Goal: Information Seeking & Learning: Learn about a topic

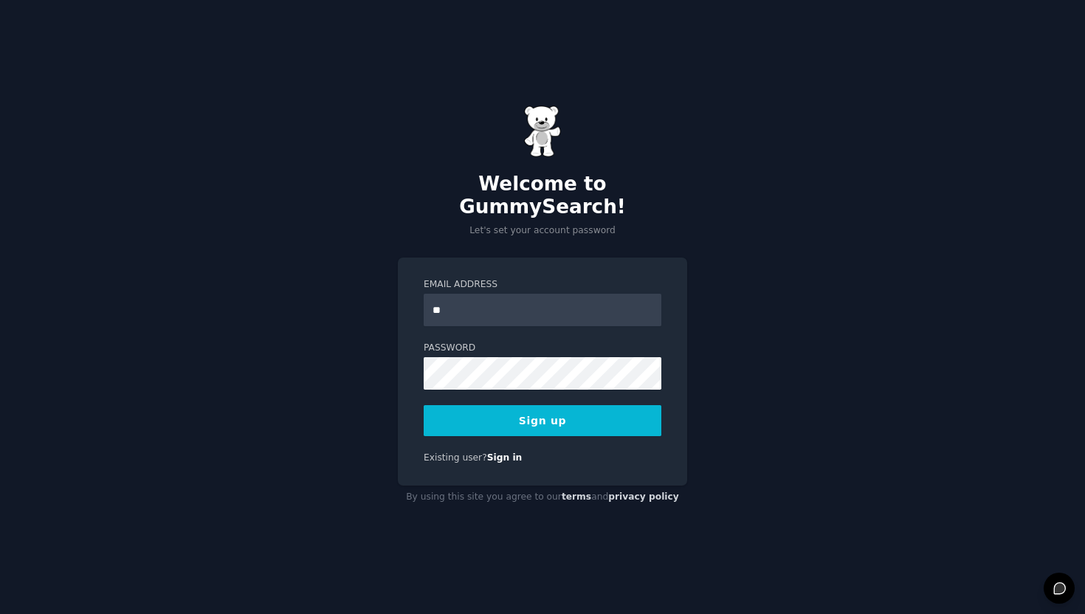
type input "**********"
click at [521, 406] on button "Sign up" at bounding box center [543, 420] width 238 height 31
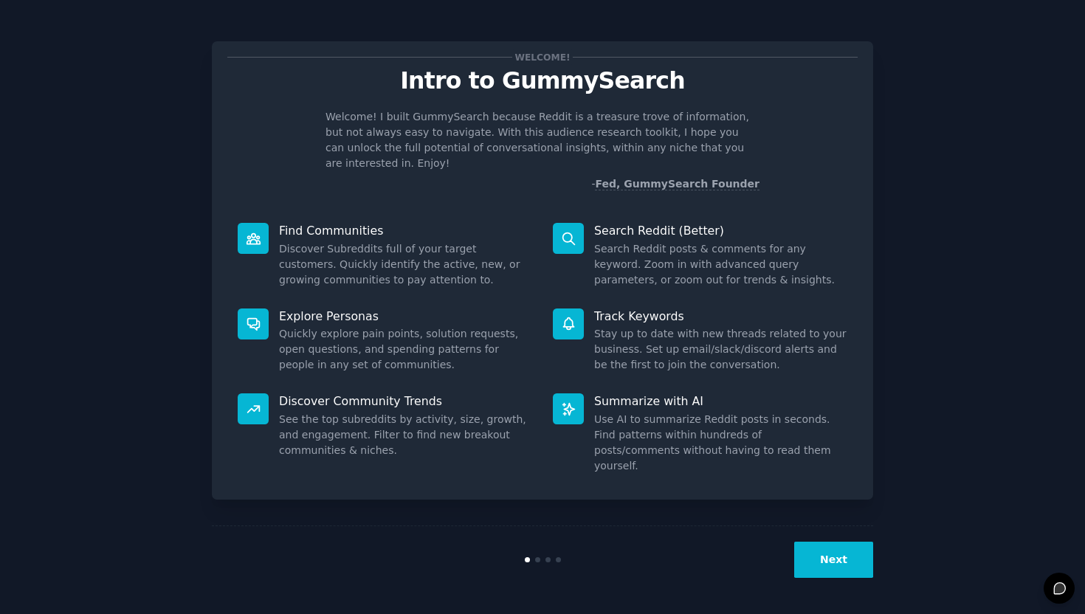
click at [830, 561] on button "Next" at bounding box center [833, 560] width 79 height 36
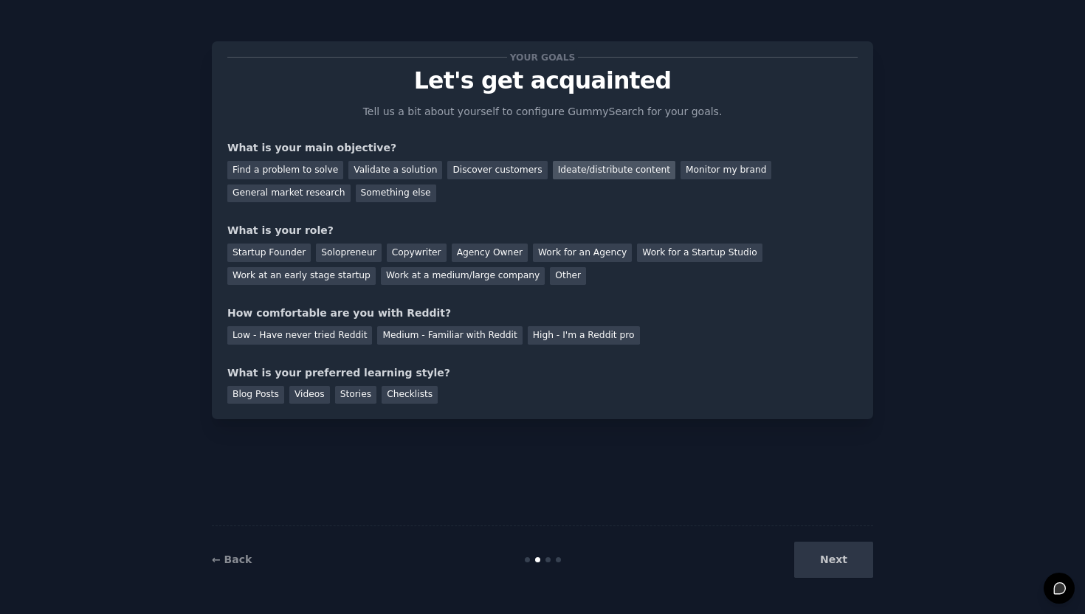
click at [582, 172] on div "Ideate/distribute content" at bounding box center [614, 170] width 123 height 18
click at [272, 190] on div "General market research" at bounding box center [288, 194] width 123 height 18
click at [582, 171] on div "Ideate/distribute content" at bounding box center [614, 170] width 123 height 18
click at [332, 247] on div "Solopreneur" at bounding box center [348, 253] width 65 height 18
click at [453, 334] on div "Medium - Familiar with Reddit" at bounding box center [449, 335] width 145 height 18
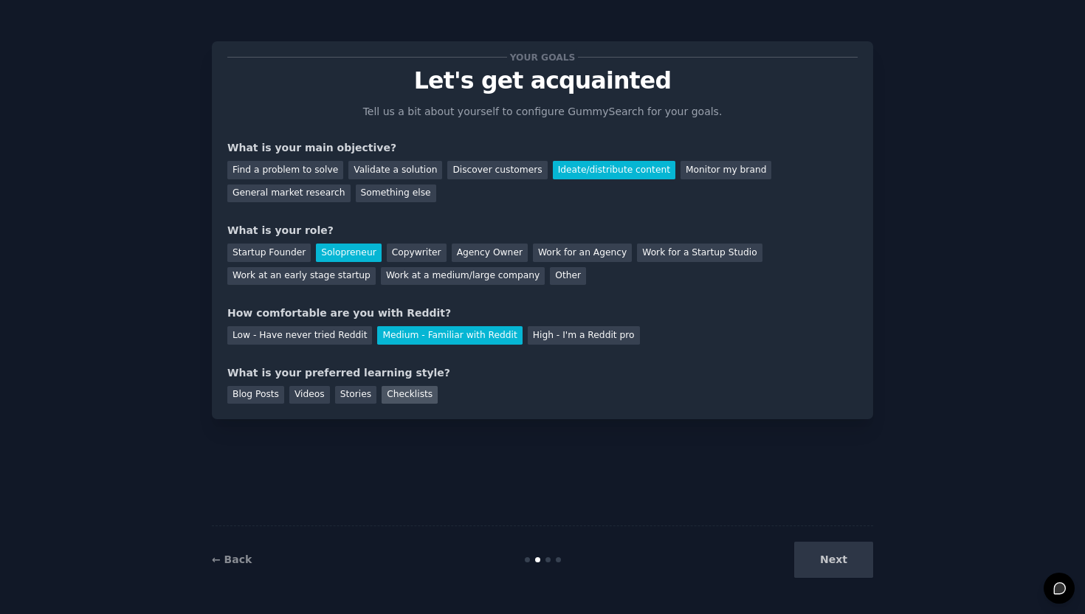
click at [408, 397] on div "Checklists" at bounding box center [410, 395] width 56 height 18
click at [841, 563] on button "Next" at bounding box center [833, 560] width 79 height 36
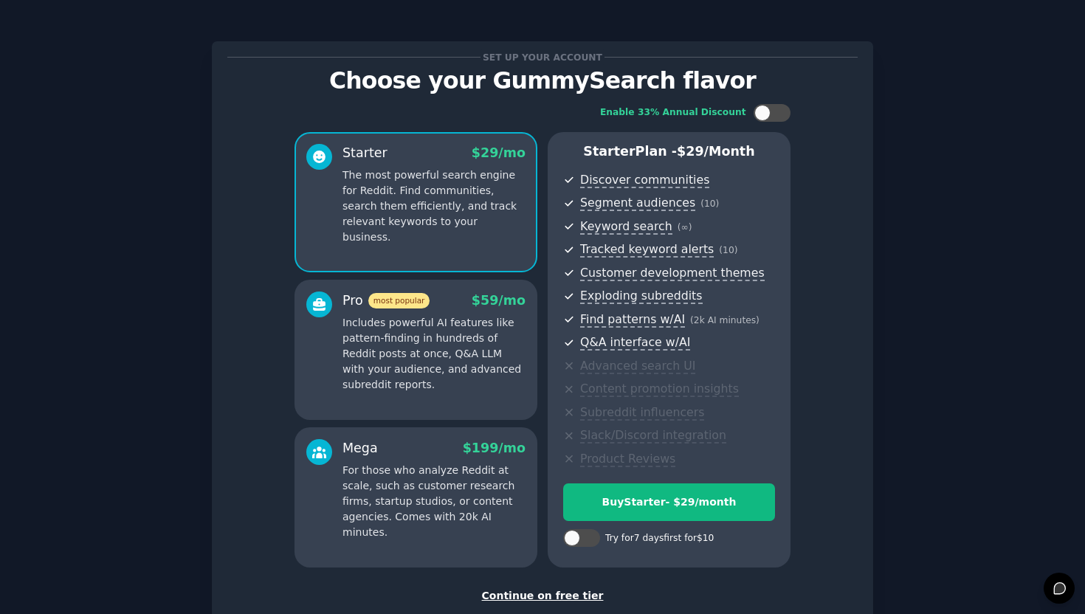
click at [544, 592] on div "Continue on free tier" at bounding box center [542, 596] width 631 height 16
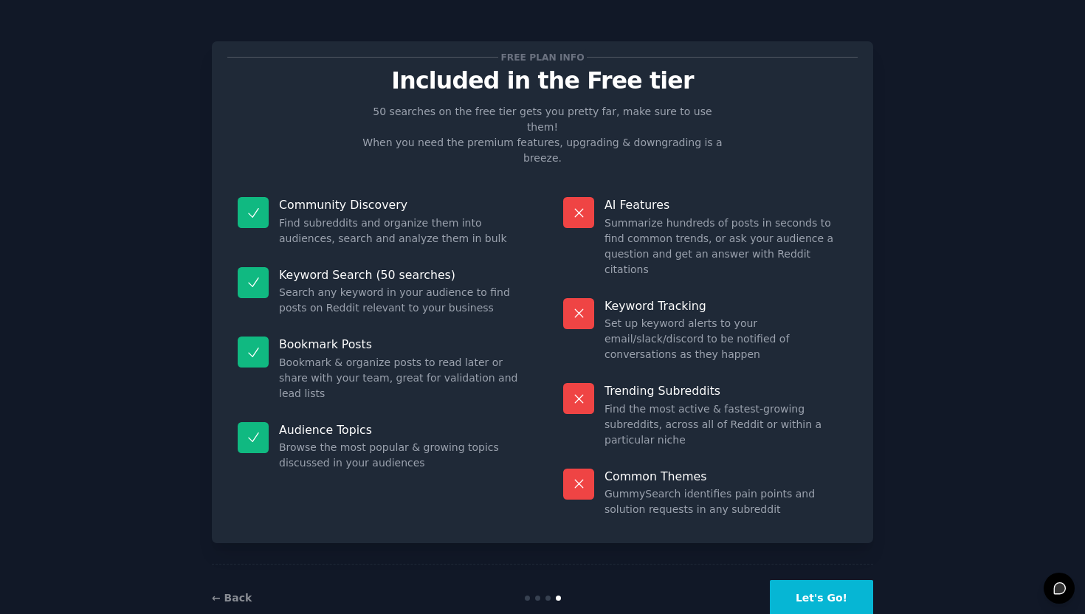
click at [818, 580] on button "Let's Go!" at bounding box center [821, 598] width 103 height 36
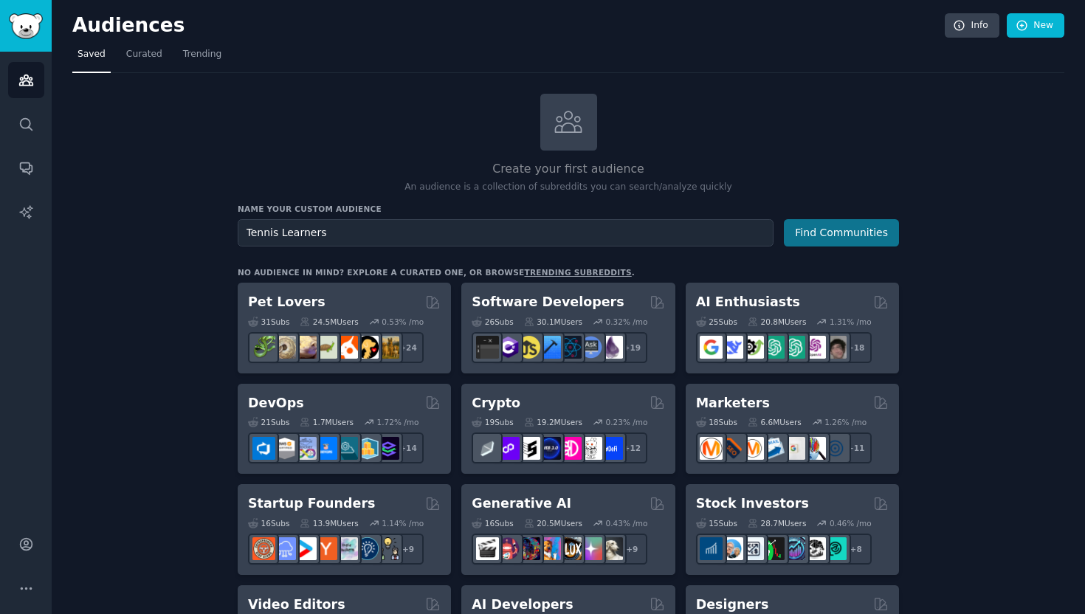
type input "Tennis Learners"
click at [833, 233] on button "Find Communities" at bounding box center [841, 232] width 115 height 27
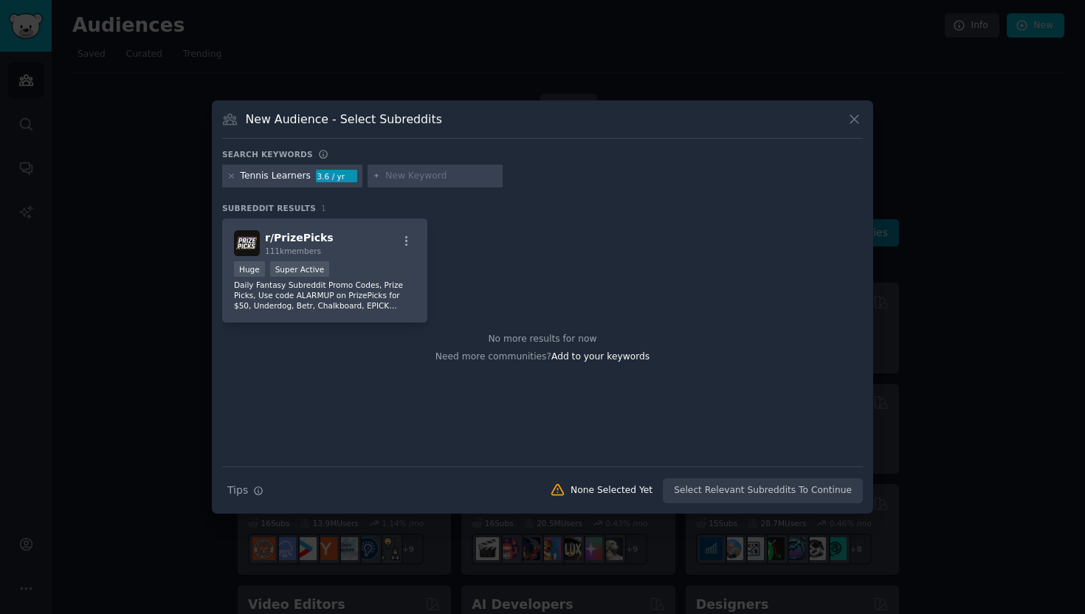
click at [306, 120] on h3 "New Audience - Select Subreddits" at bounding box center [344, 119] width 196 height 16
click at [228, 175] on icon at bounding box center [231, 176] width 8 height 8
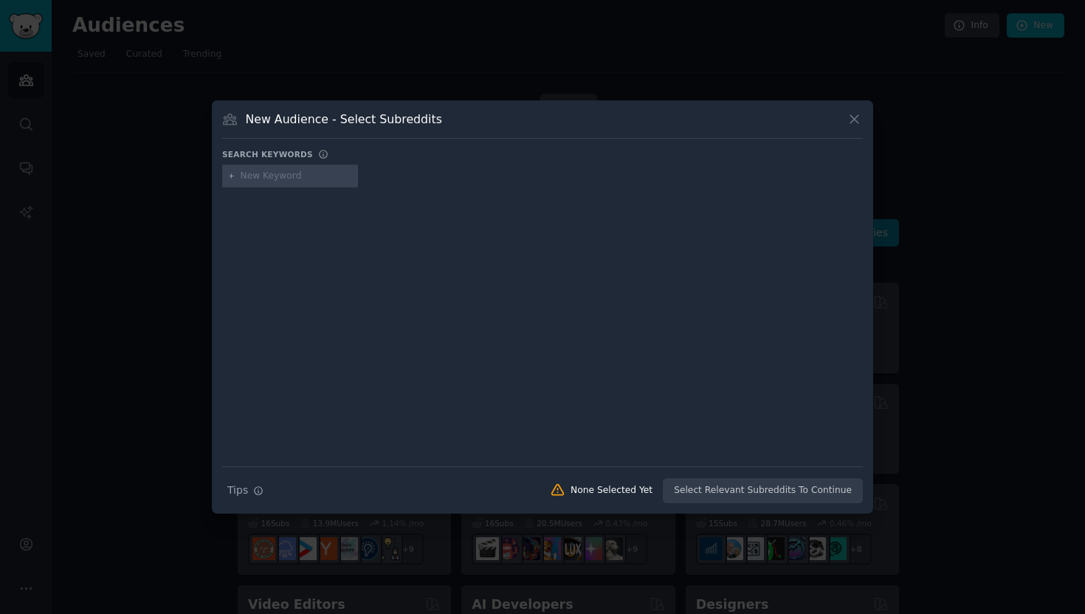
click at [262, 173] on input "text" at bounding box center [297, 176] width 112 height 13
type input "1"
type input "tennis"
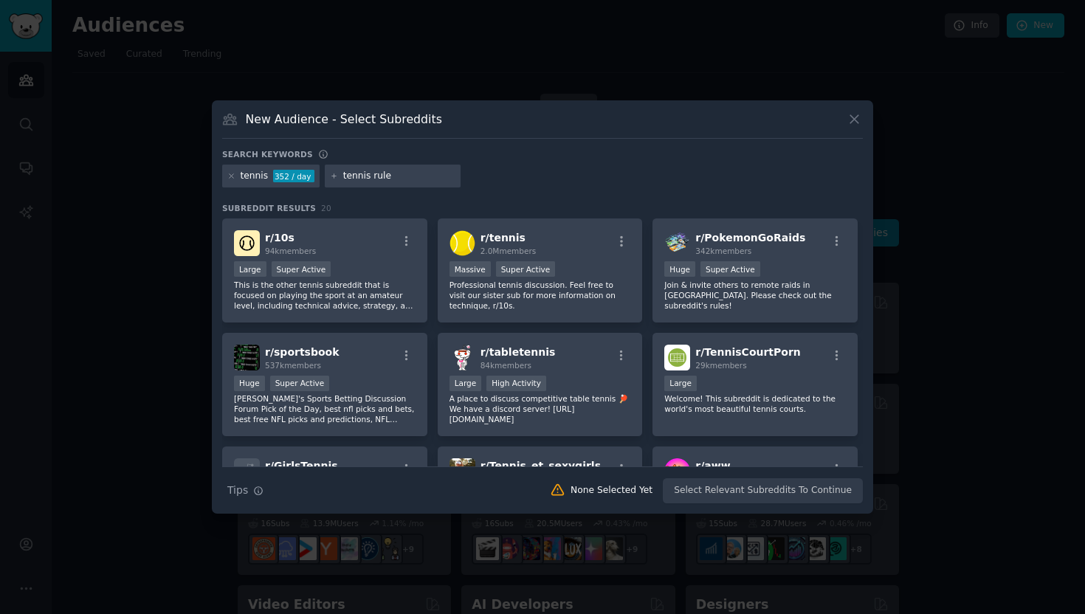
type input "tennis rules"
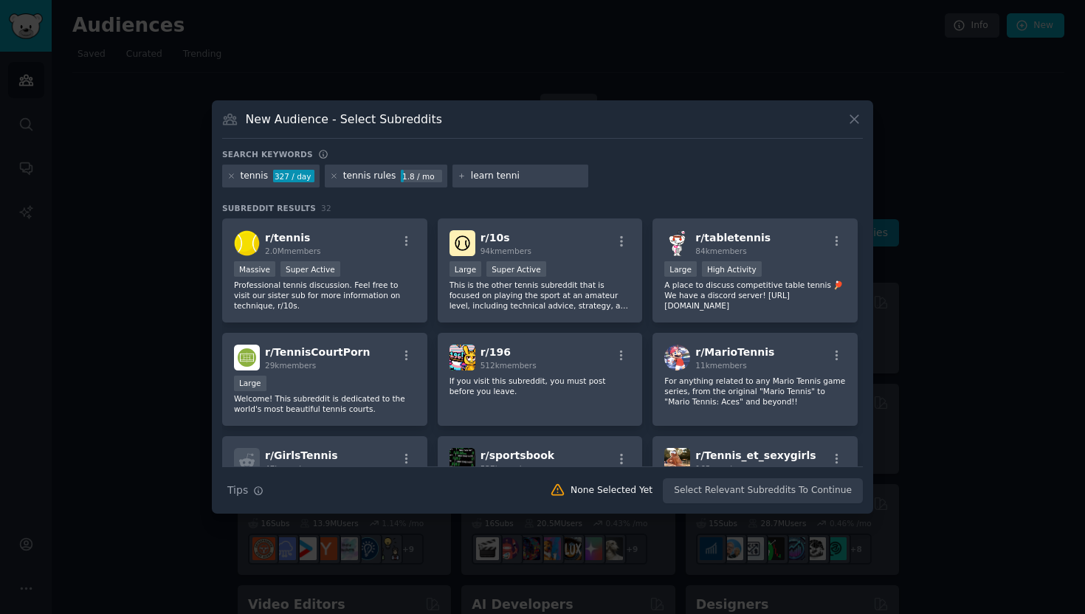
type input "learn tennis"
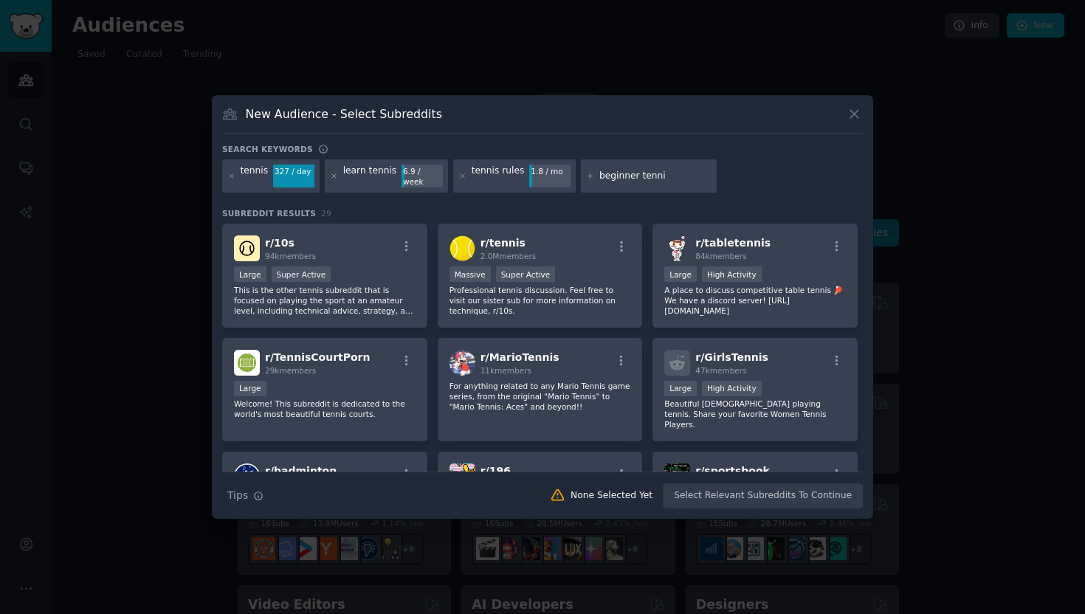
type input "beginner tennis"
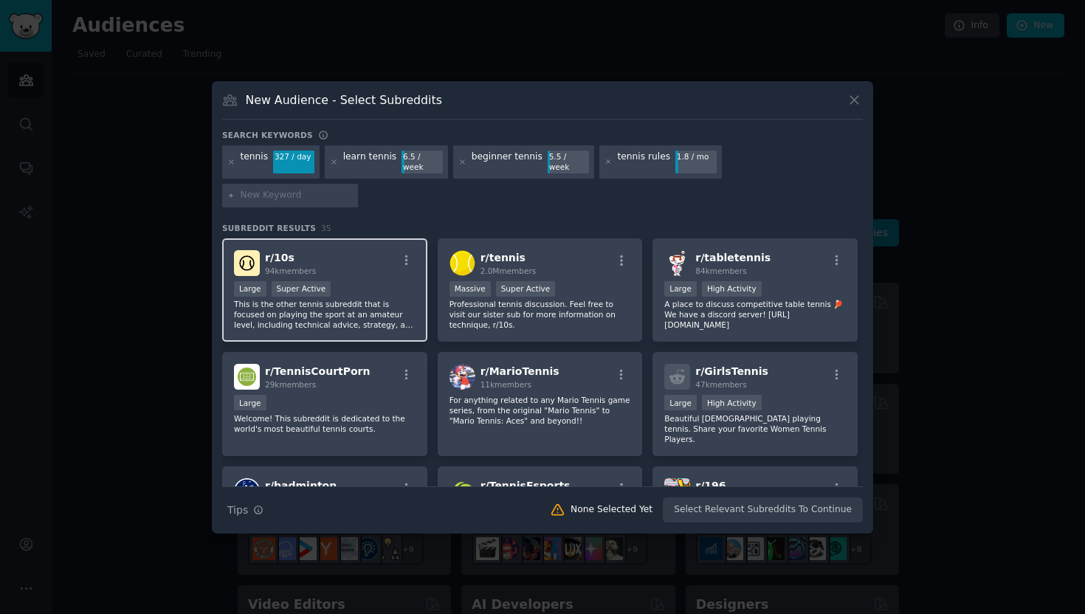
click at [375, 281] on div "Large Super Active" at bounding box center [325, 290] width 182 height 18
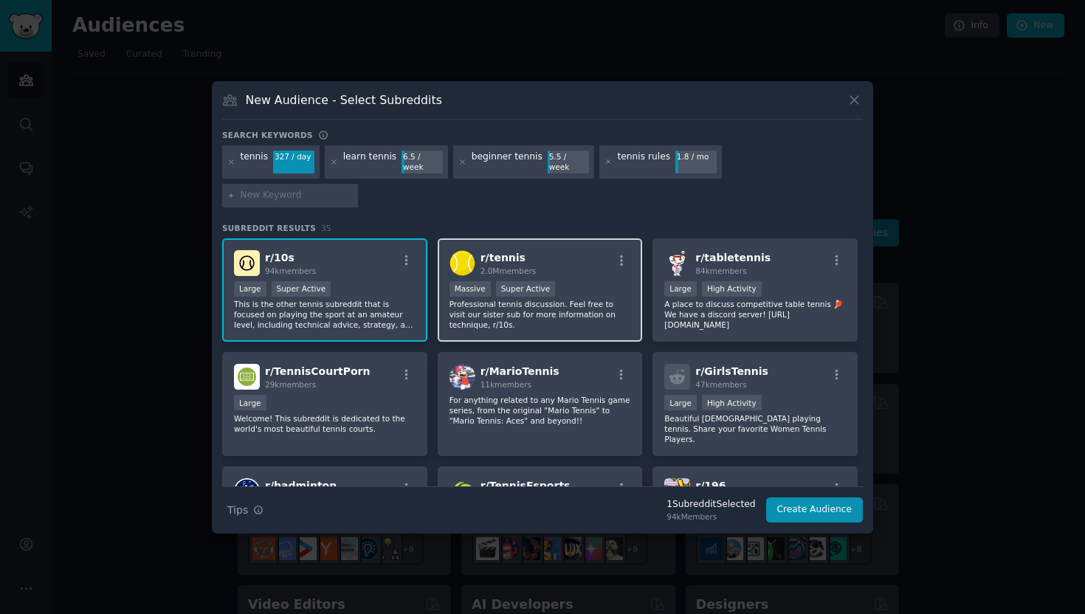
click at [601, 299] on p "Professional tennis discussion. Feel free to visit our sister sub for more info…" at bounding box center [541, 314] width 182 height 31
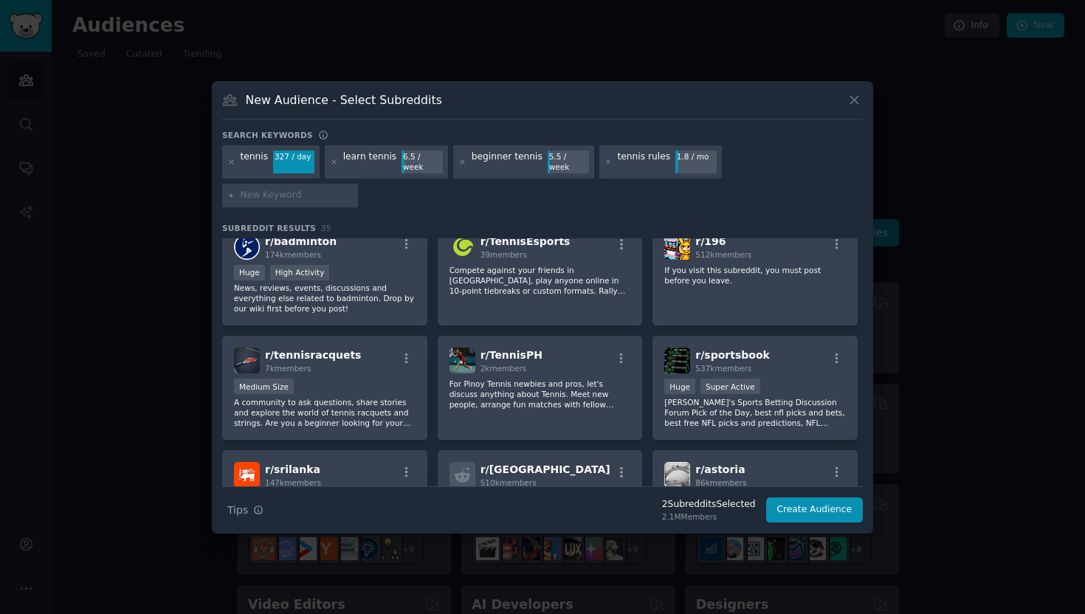
scroll to position [250, 0]
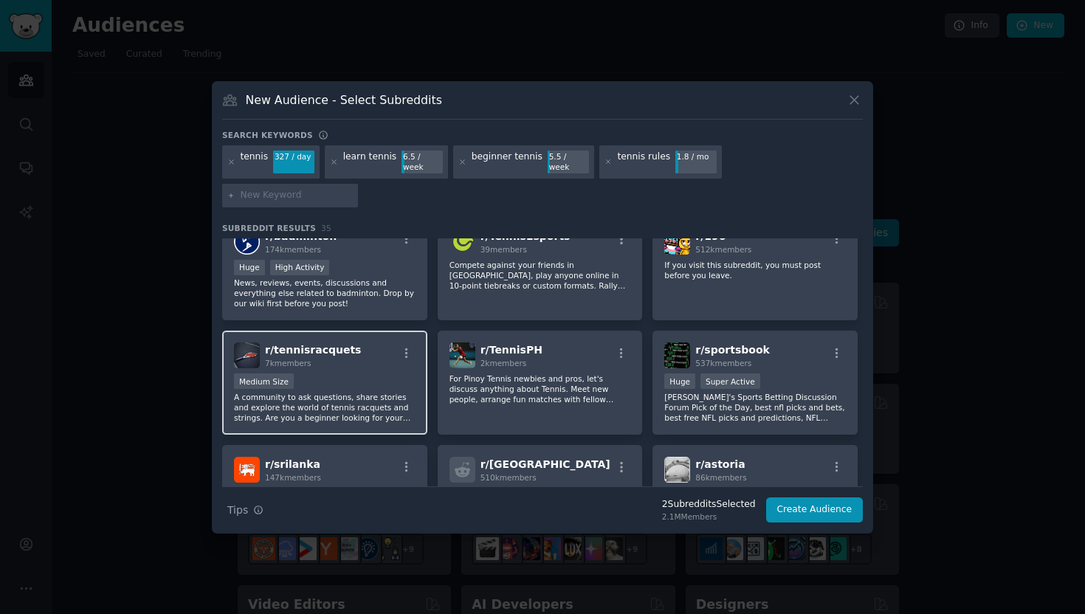
click at [352, 343] on div "r/ tennisracquets 7k members" at bounding box center [325, 356] width 182 height 26
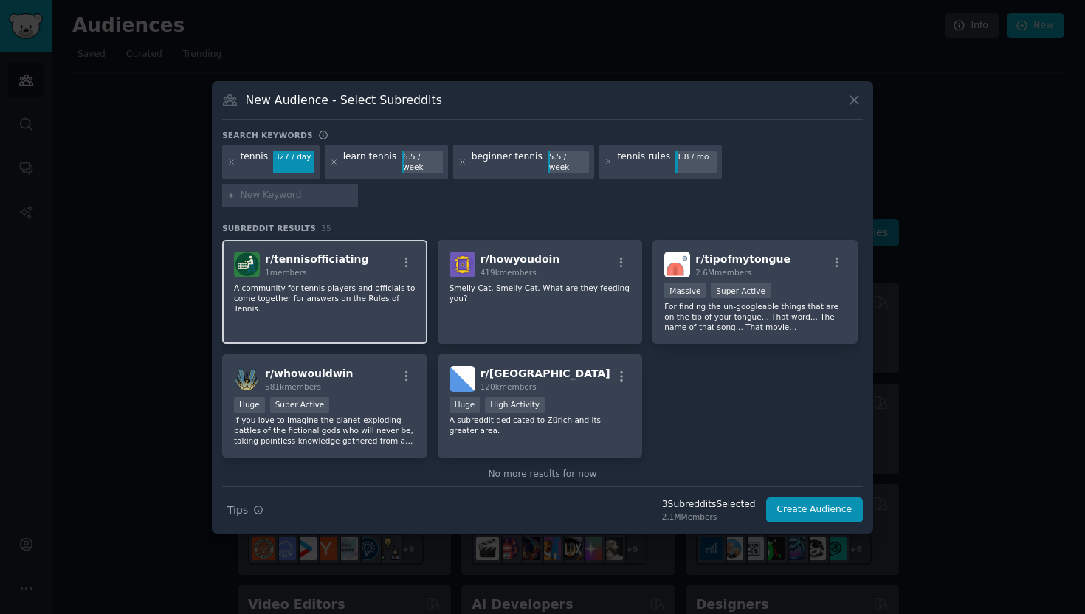
scroll to position [1133, 0]
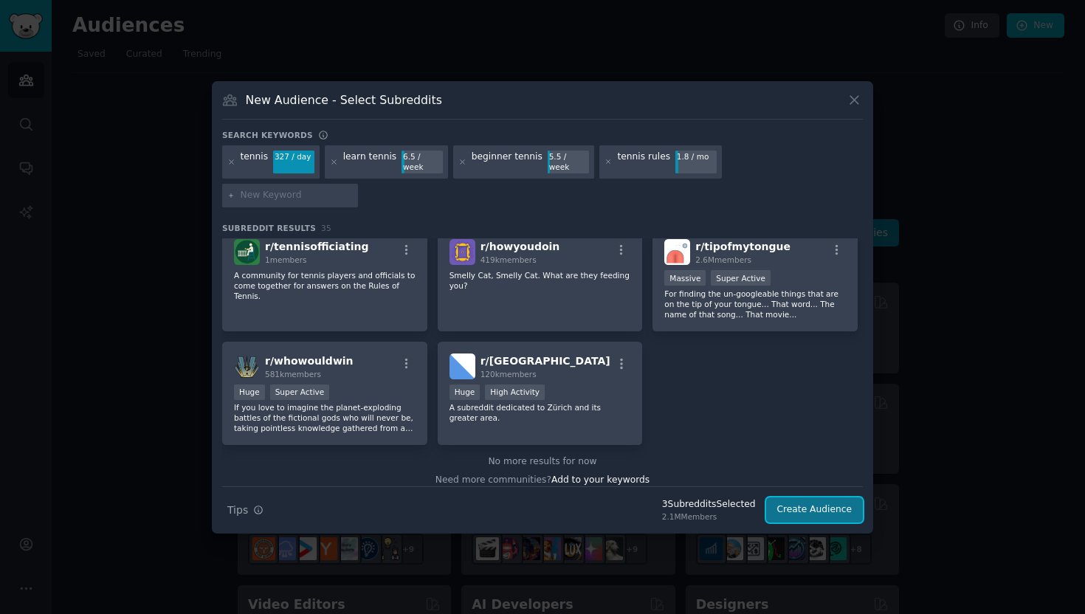
click at [824, 498] on button "Create Audience" at bounding box center [814, 510] width 97 height 25
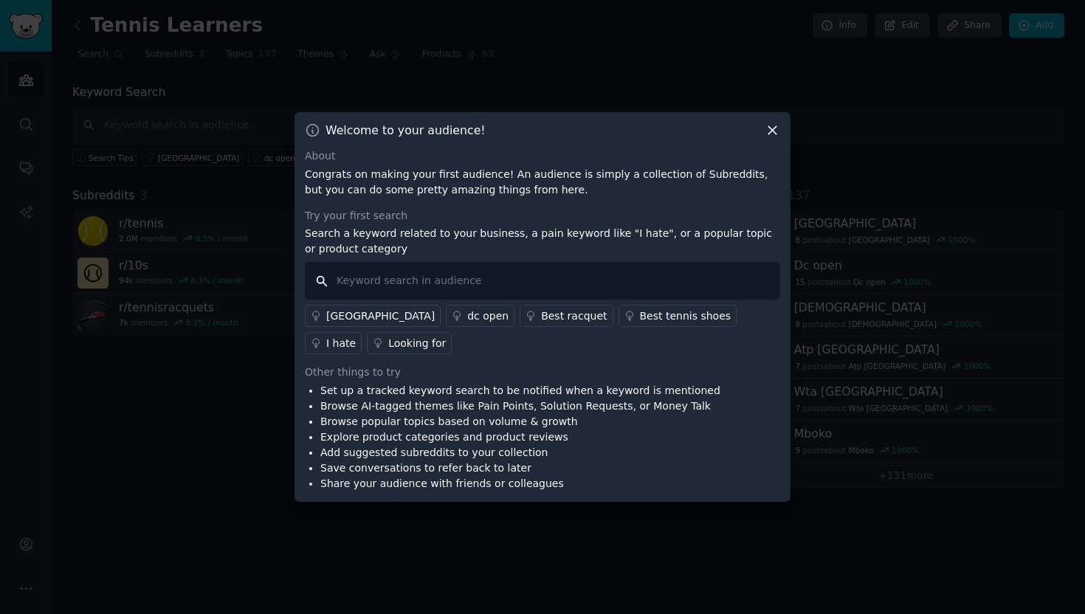
click at [429, 284] on input "text" at bounding box center [542, 281] width 475 height 38
type input "r"
type input "what's the rule"
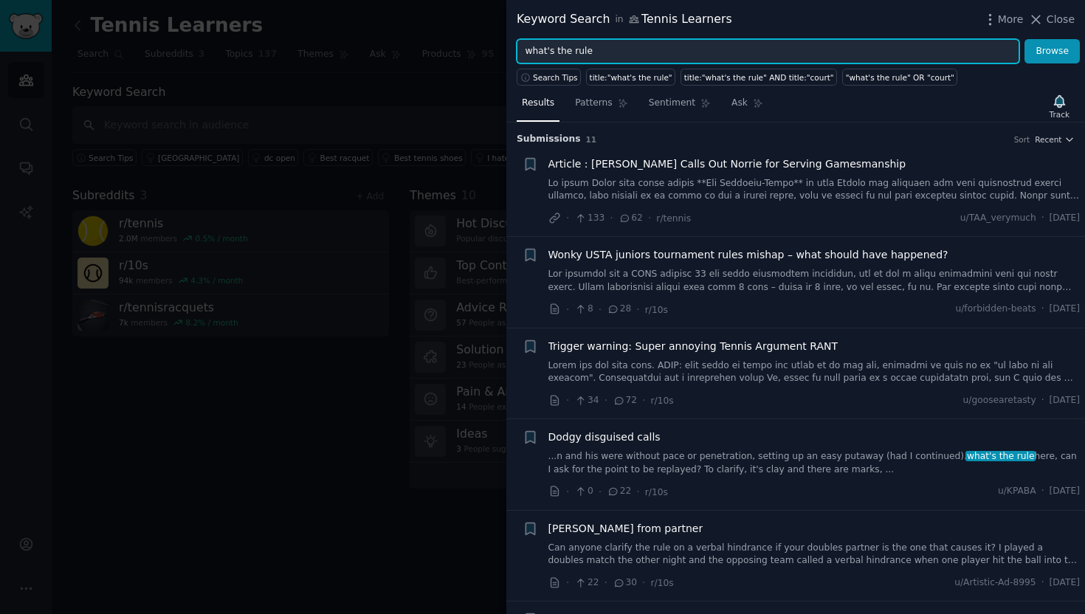
click at [574, 55] on input "what's the rule" at bounding box center [768, 51] width 503 height 25
click at [1025, 39] on button "Browse" at bounding box center [1052, 51] width 55 height 25
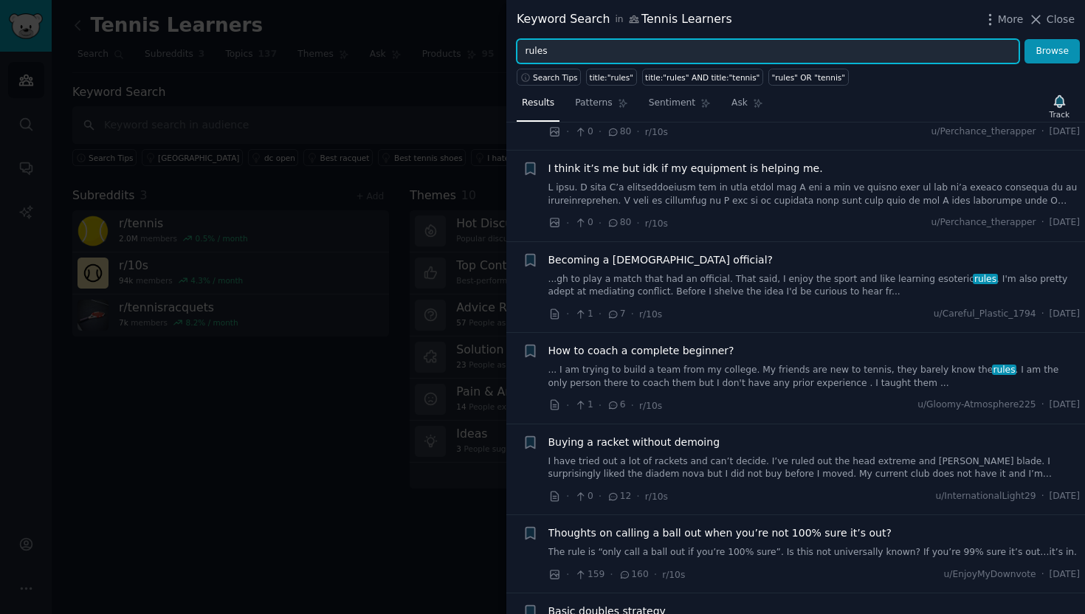
scroll to position [350, 0]
click at [528, 52] on input "rules" at bounding box center [768, 51] width 503 height 25
type input "tennis rules"
click at [1025, 39] on button "Browse" at bounding box center [1052, 51] width 55 height 25
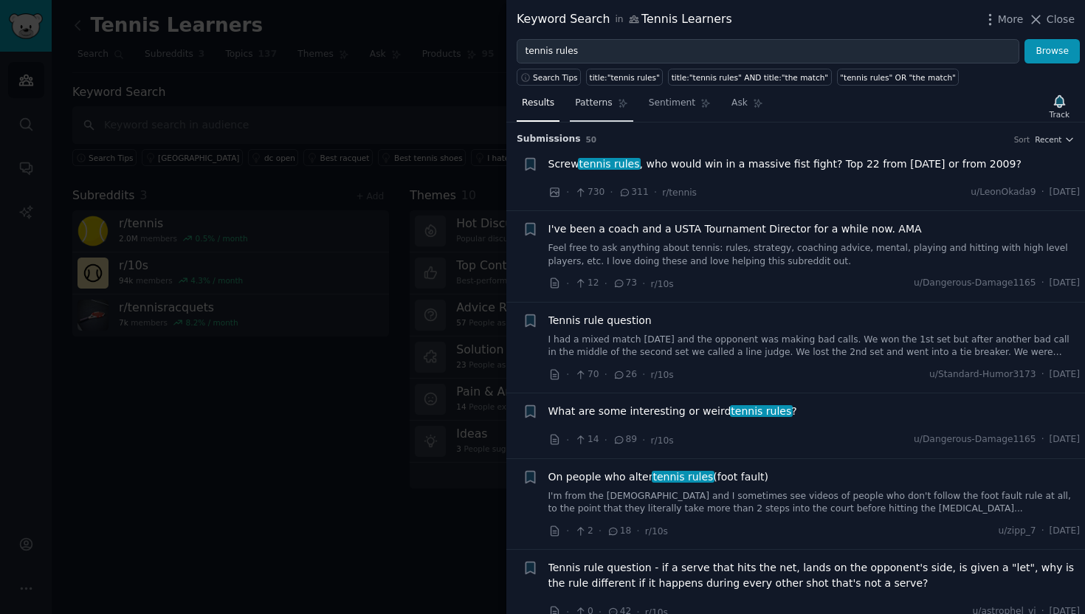
click at [580, 112] on link "Patterns" at bounding box center [601, 107] width 63 height 30
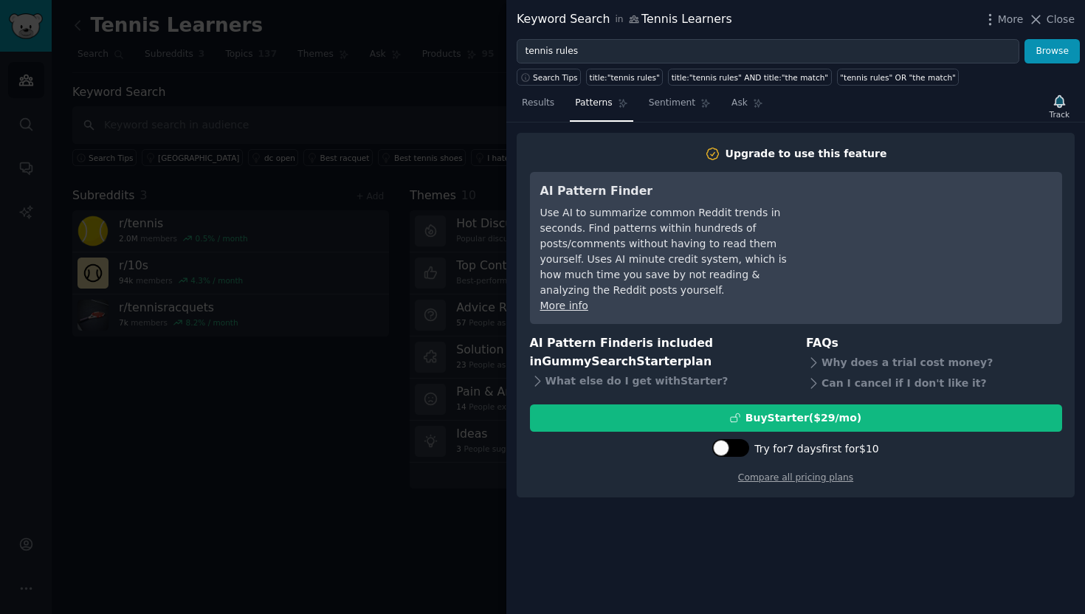
click at [729, 440] on div at bounding box center [721, 448] width 16 height 16
click at [743, 440] on div at bounding box center [739, 448] width 16 height 16
checkbox input "false"
drag, startPoint x: 1058, startPoint y: 18, endPoint x: 795, endPoint y: 100, distance: 275.3
click at [796, 100] on div "Keyword Search in Tennis Learners More Close tennis rules Browse Search Tips ti…" at bounding box center [795, 307] width 579 height 614
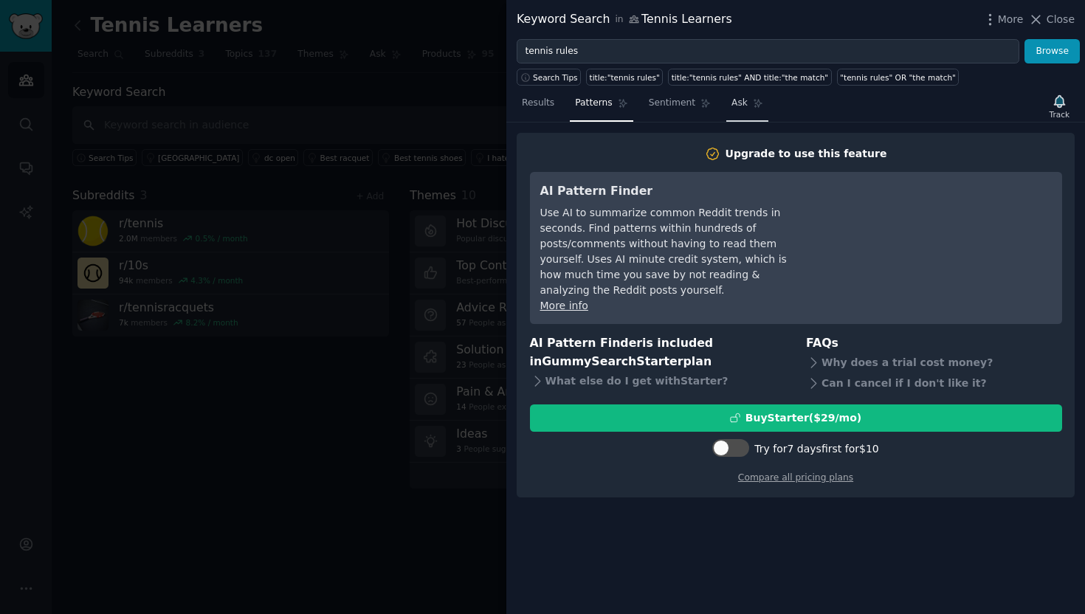
click at [737, 109] on link "Ask" at bounding box center [748, 107] width 42 height 30
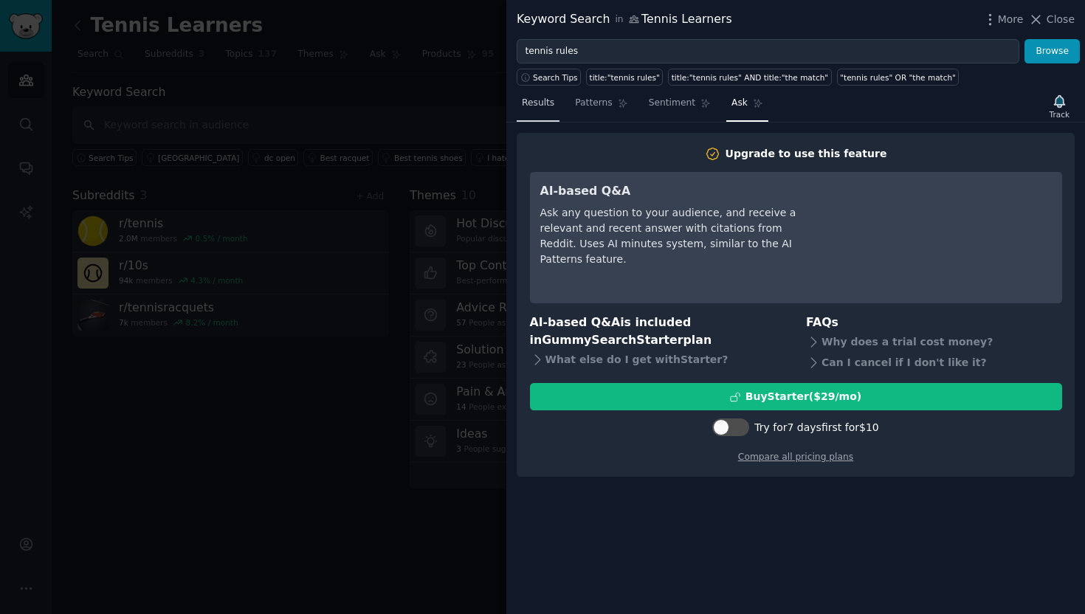
click at [547, 109] on span "Results" at bounding box center [538, 103] width 32 height 13
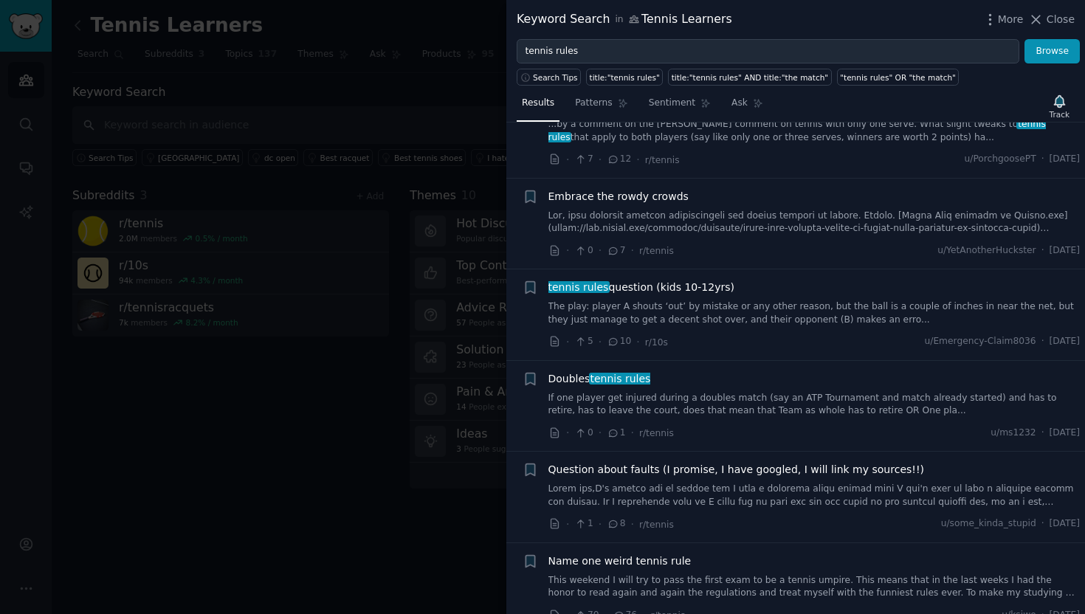
scroll to position [809, 0]
click at [742, 502] on link at bounding box center [815, 494] width 532 height 26
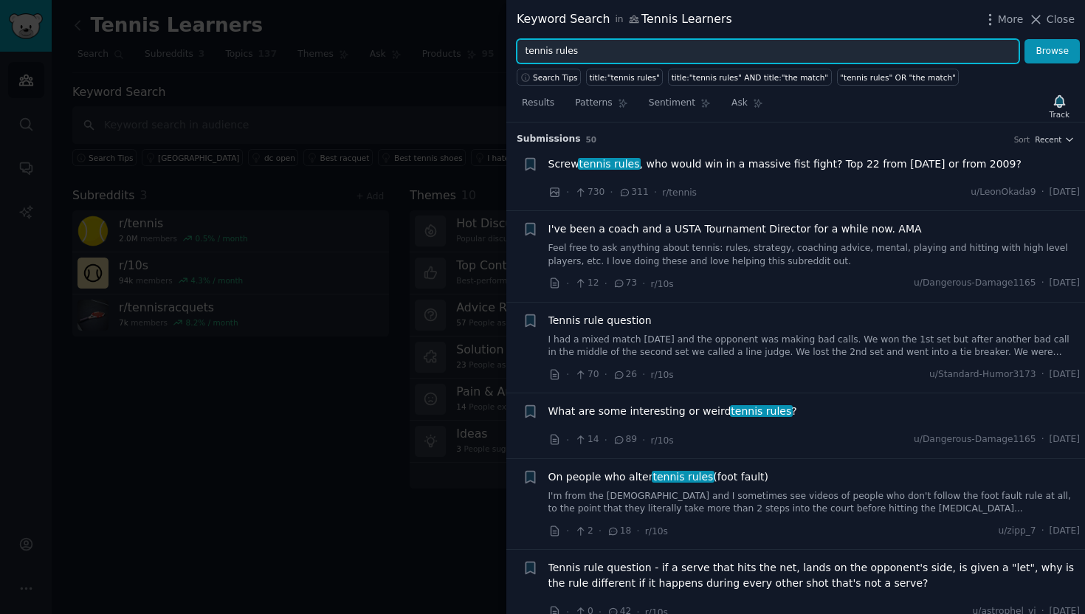
click at [605, 52] on input "tennis rules" at bounding box center [768, 51] width 503 height 25
type input "new to tennis"
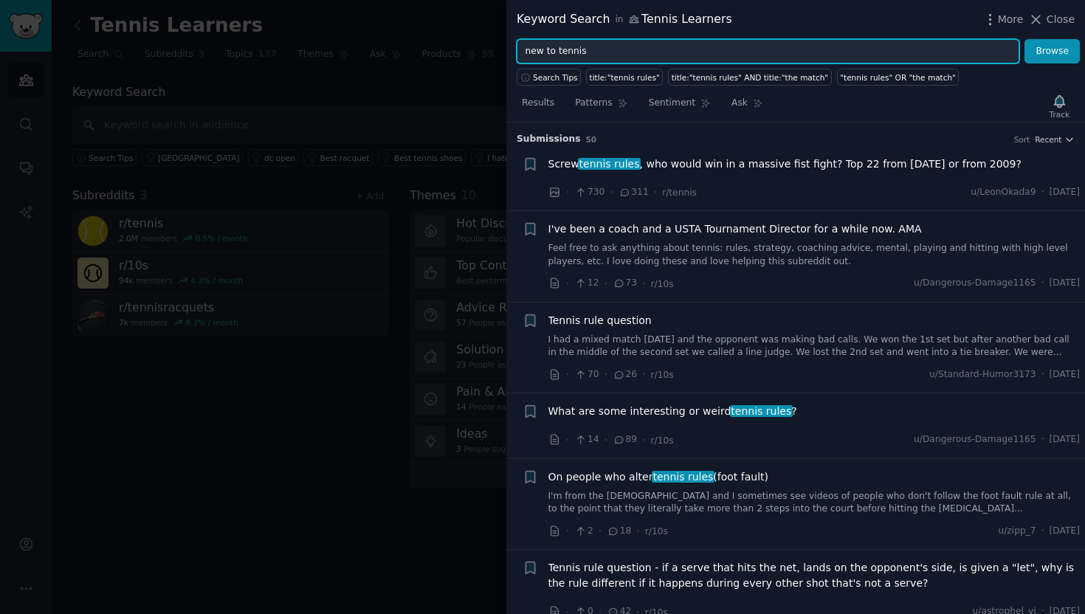
click at [1025, 39] on button "Browse" at bounding box center [1052, 51] width 55 height 25
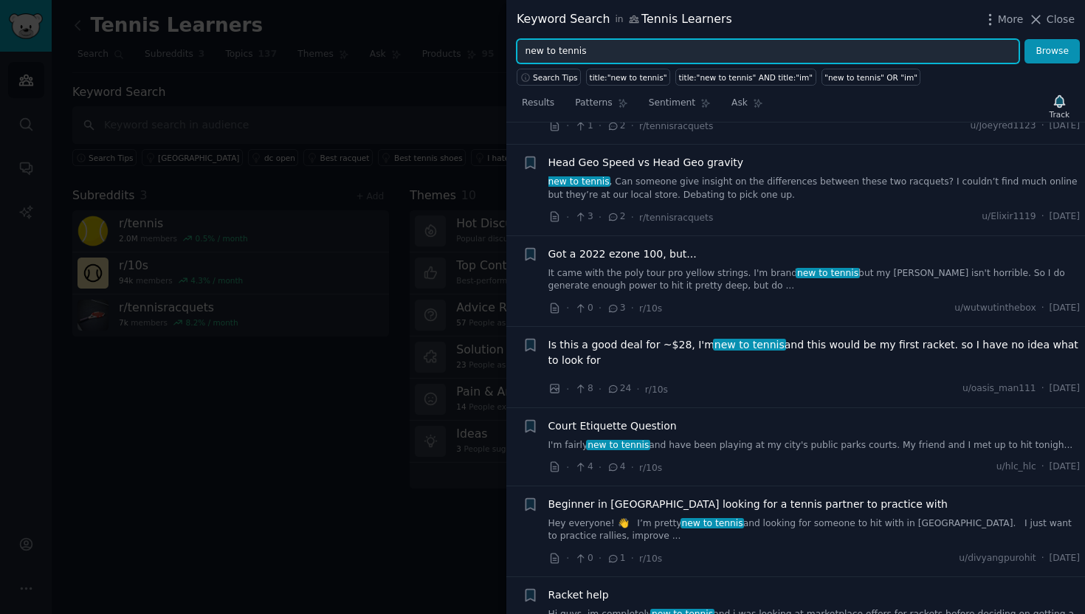
scroll to position [362, 0]
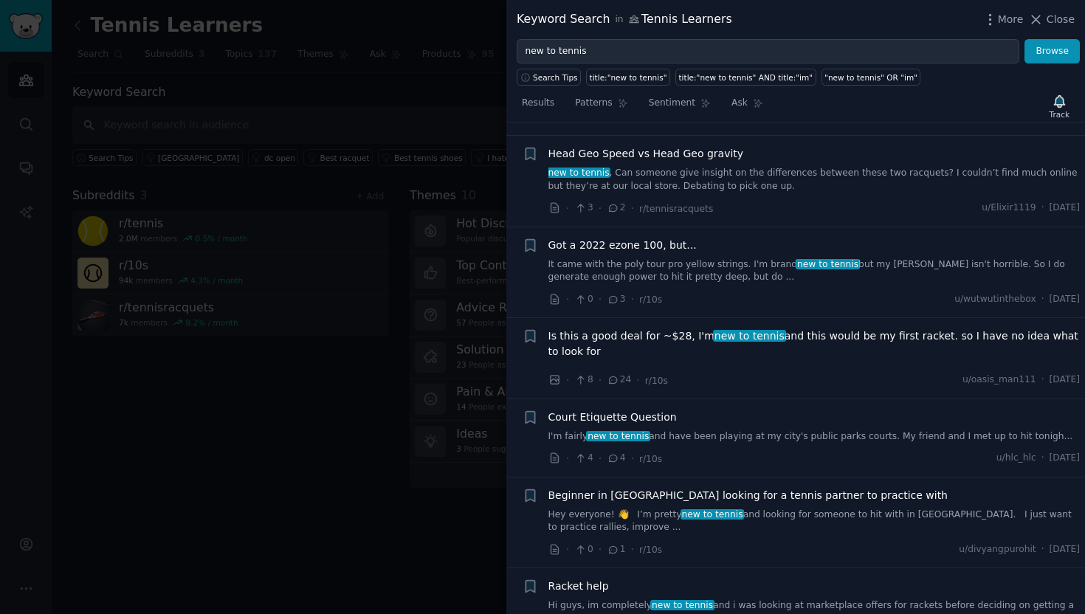
click at [707, 423] on div "Court Etiquette Question" at bounding box center [815, 418] width 532 height 16
click at [707, 433] on link "I'm fairly new to tennis and have been playing at my city's public parks courts…" at bounding box center [815, 436] width 532 height 13
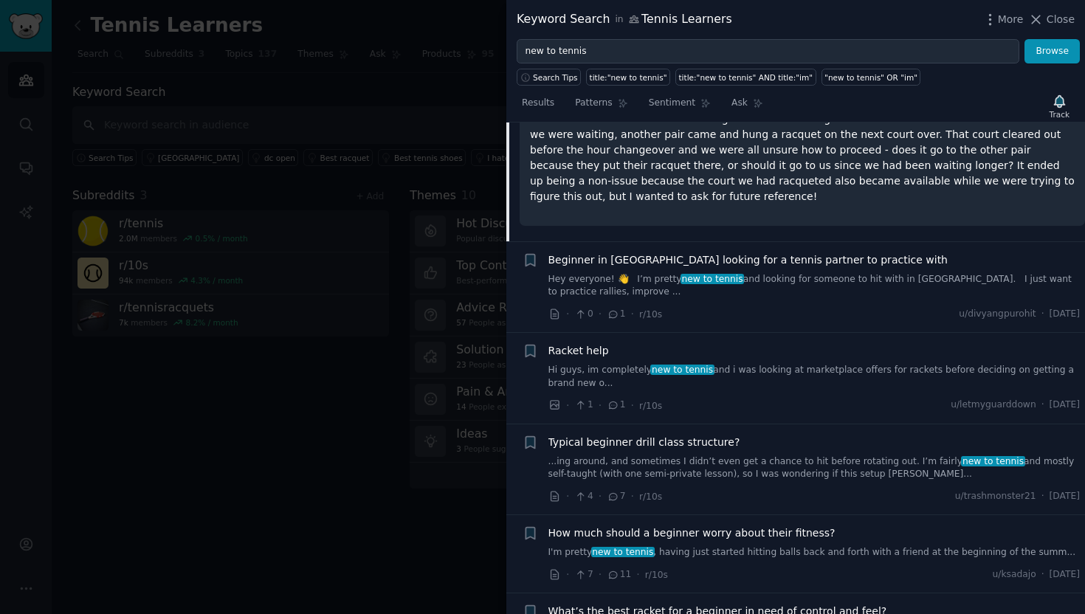
scroll to position [842, 0]
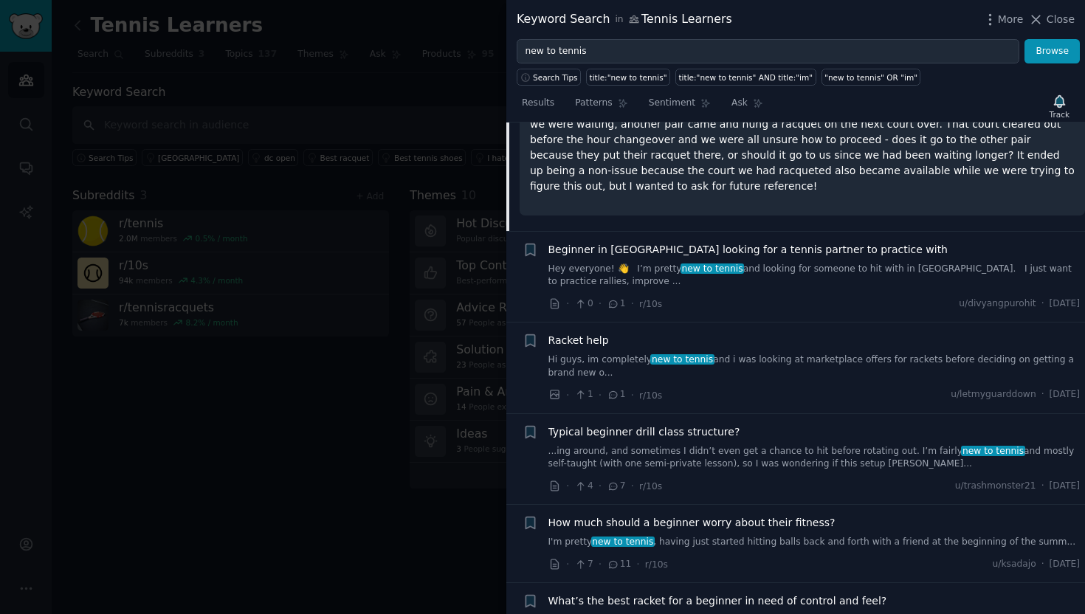
click at [745, 445] on link "...ing around, and sometimes I didn’t even get a chance to hit before rotating …" at bounding box center [815, 458] width 532 height 26
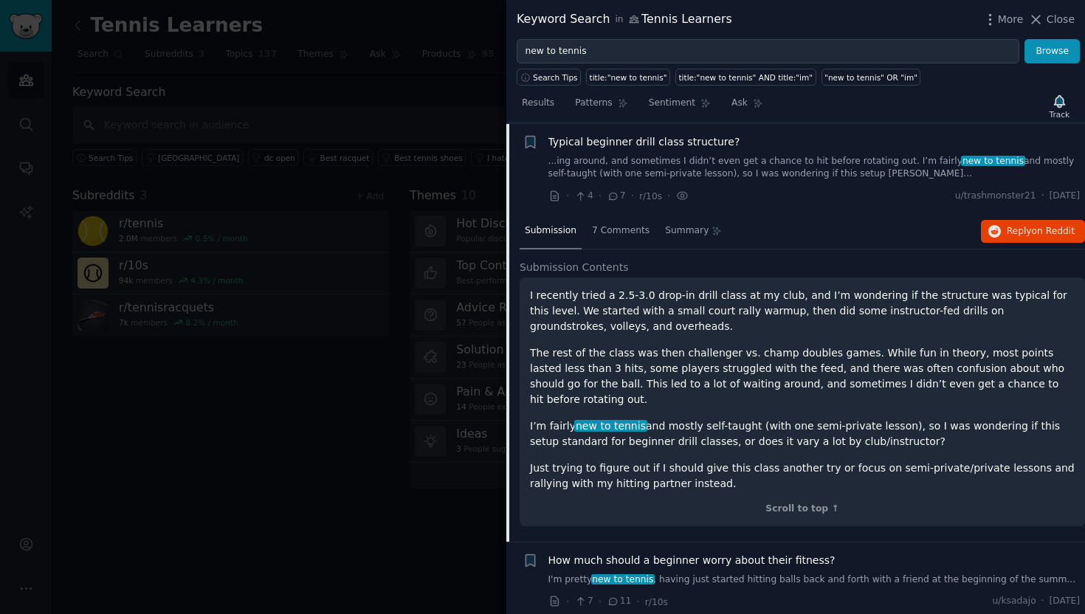
scroll to position [899, 0]
click at [608, 233] on span "7 Comments" at bounding box center [621, 230] width 58 height 13
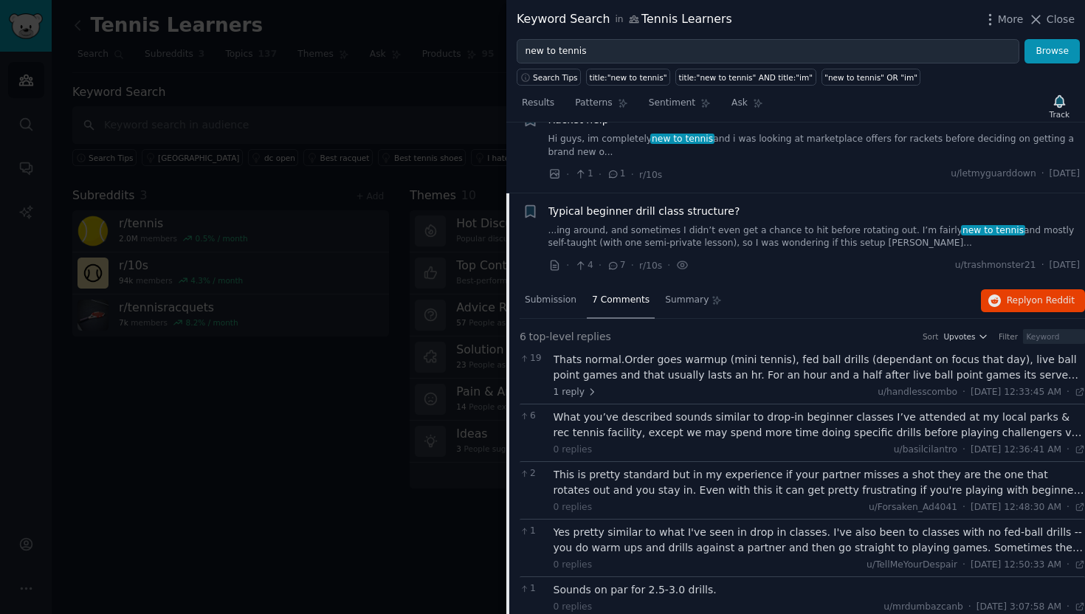
scroll to position [826, 0]
click at [753, 208] on div "Typical beginner drill class structure?" at bounding box center [815, 214] width 532 height 16
click at [694, 207] on span "Typical beginner drill class structure?" at bounding box center [645, 214] width 192 height 16
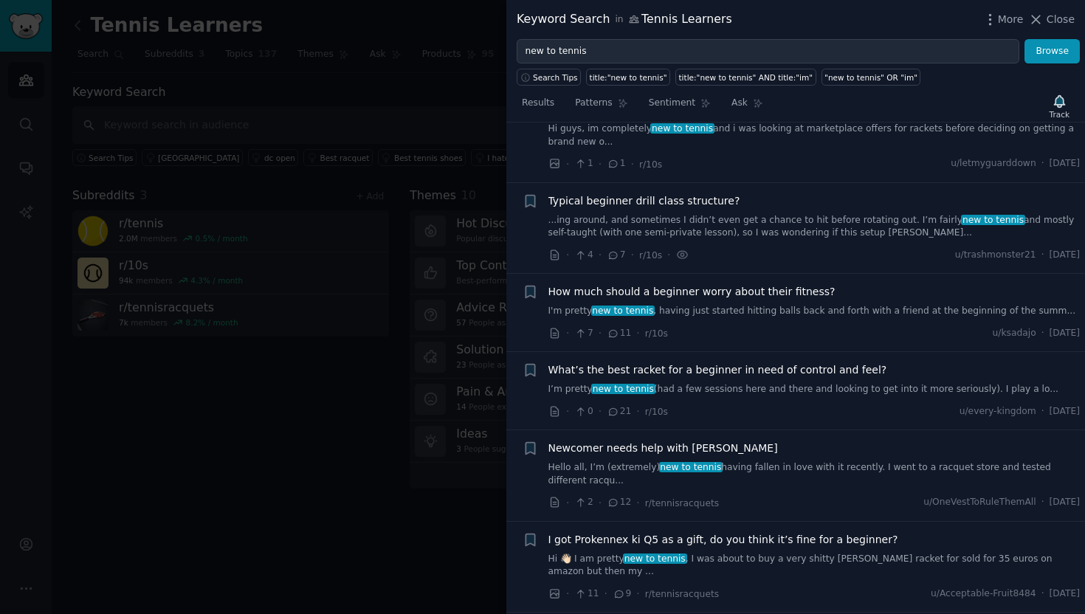
scroll to position [832, 0]
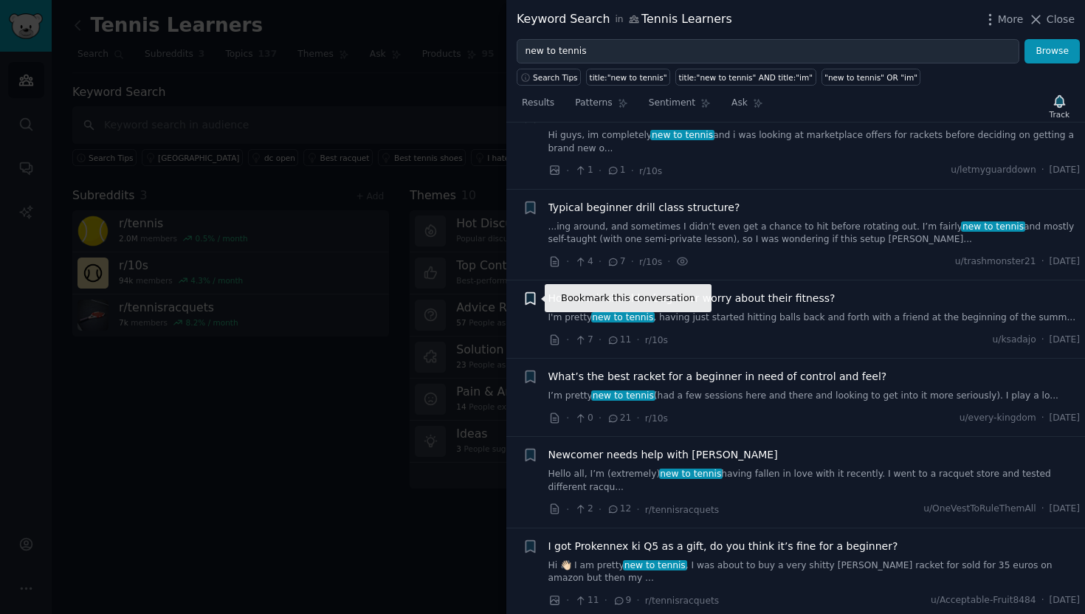
click at [528, 300] on icon "button" at bounding box center [530, 299] width 9 height 12
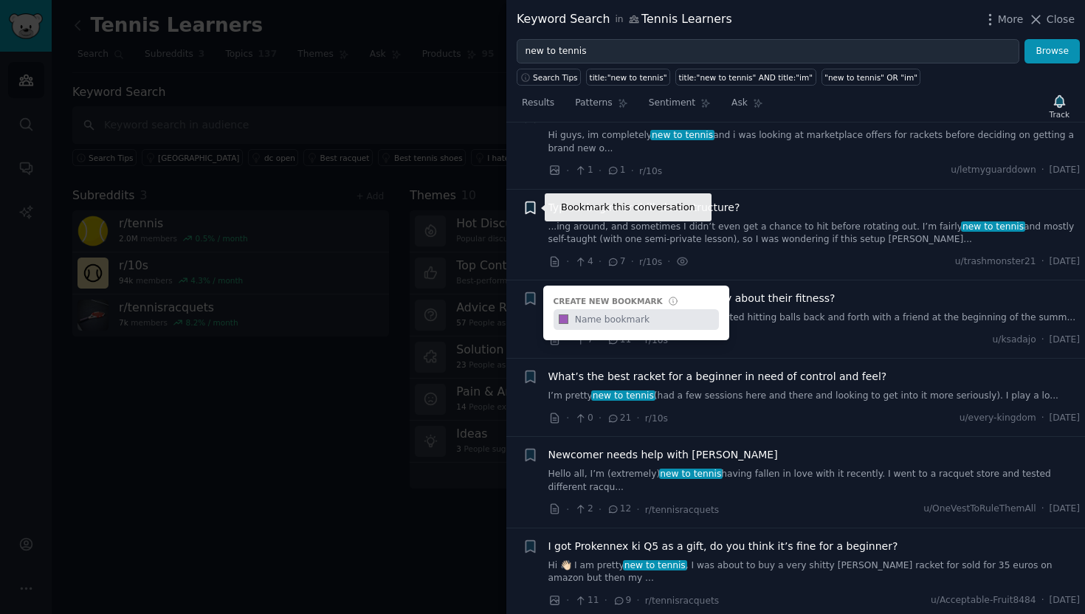
click at [532, 205] on icon "button" at bounding box center [530, 208] width 9 height 12
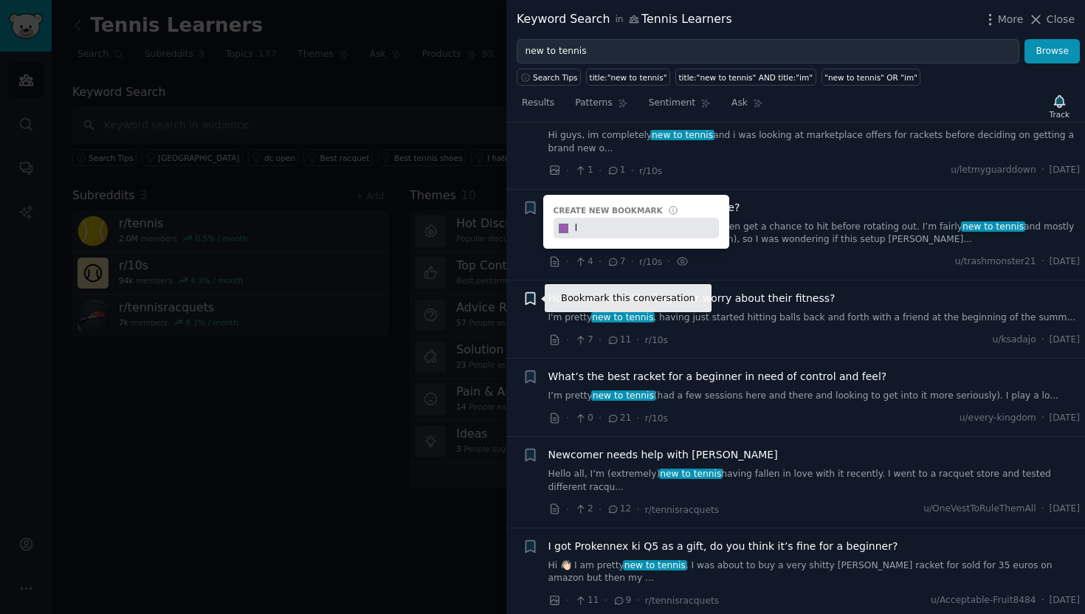
click at [532, 300] on icon "button" at bounding box center [530, 299] width 9 height 12
type input "l"
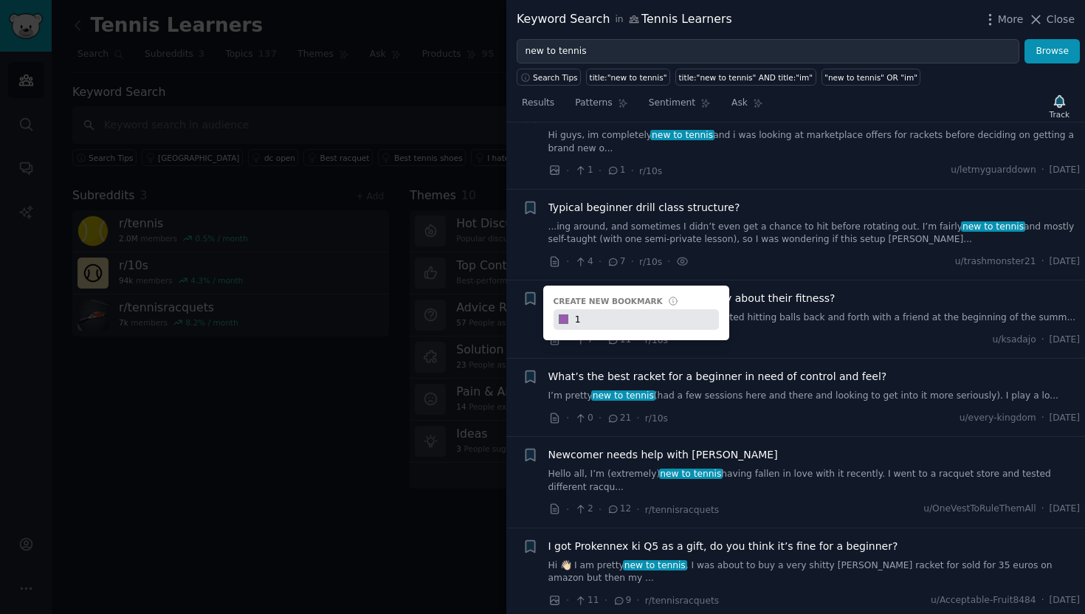
type input "1"
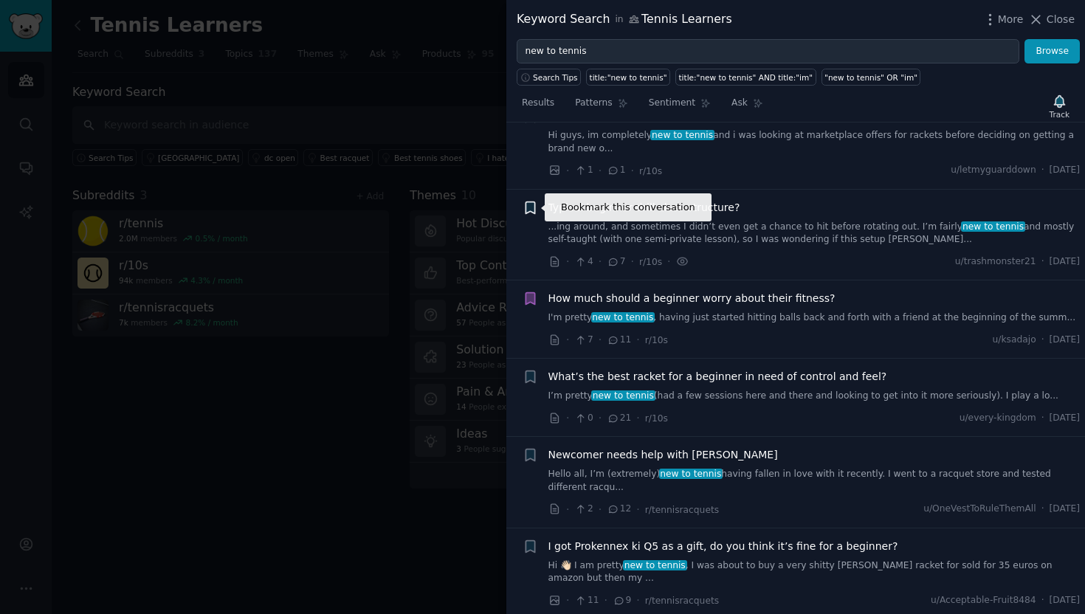
click at [534, 206] on icon "button" at bounding box center [530, 208] width 9 height 12
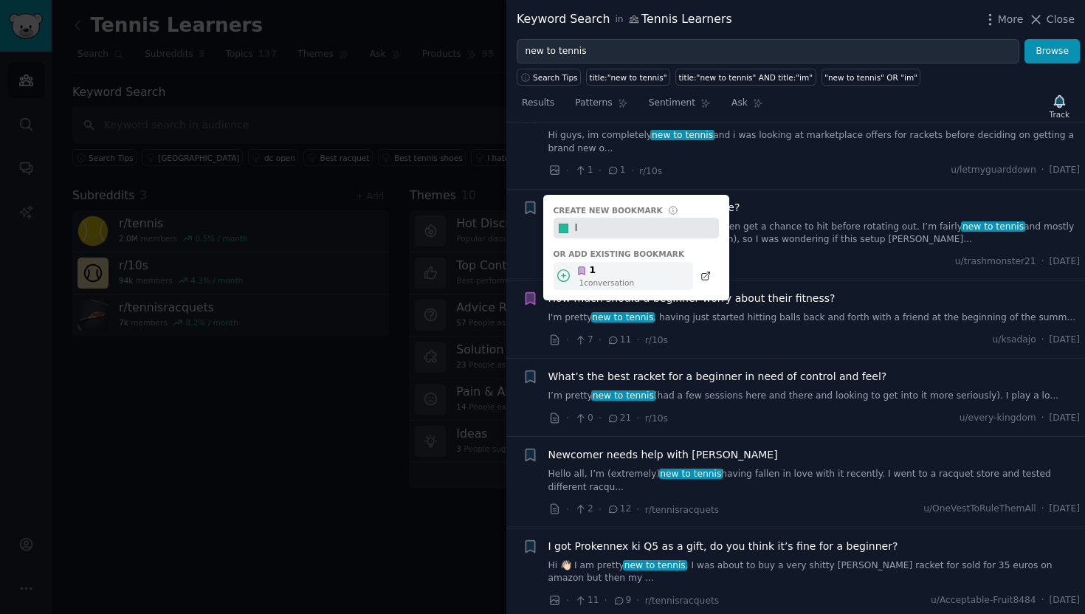
click at [566, 274] on icon at bounding box center [564, 276] width 16 height 16
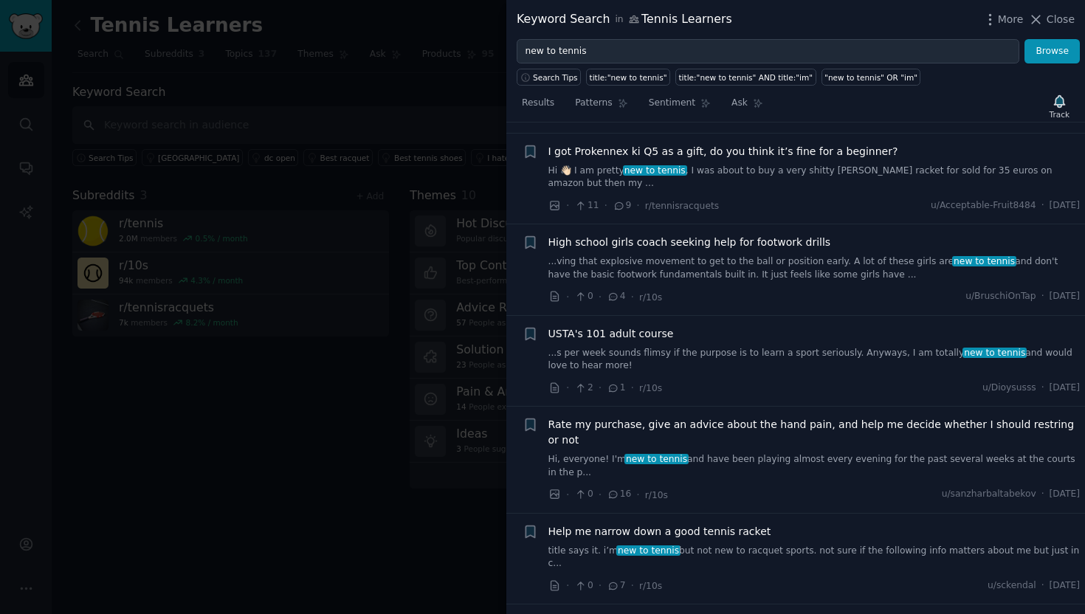
scroll to position [1228, 0]
click at [701, 346] on link "...s per week sounds flimsy if the purpose is to learn a sport seriously. Anywa…" at bounding box center [815, 359] width 532 height 26
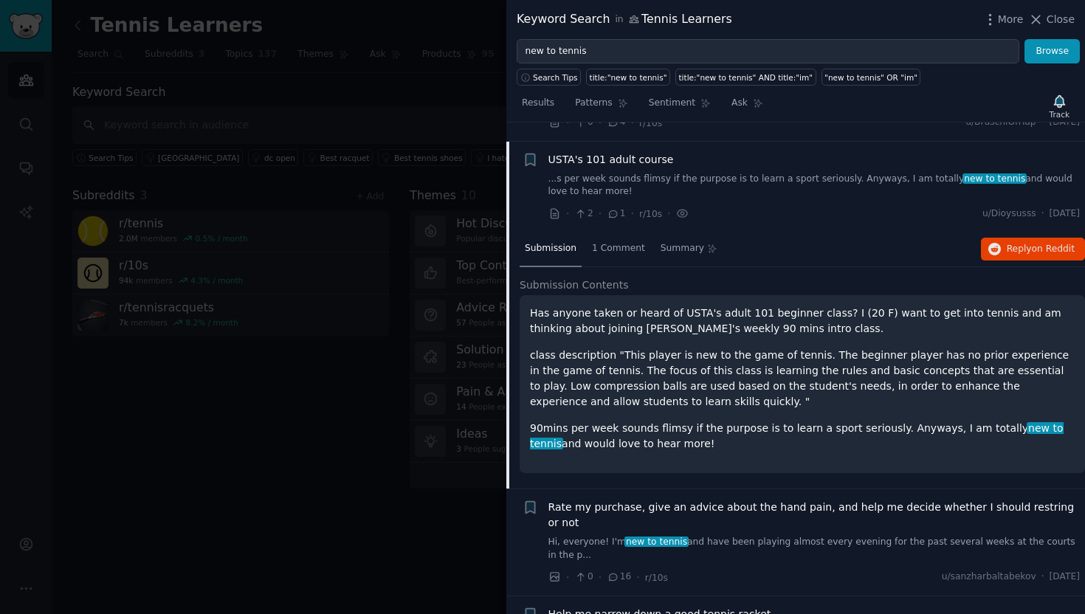
scroll to position [1407, 0]
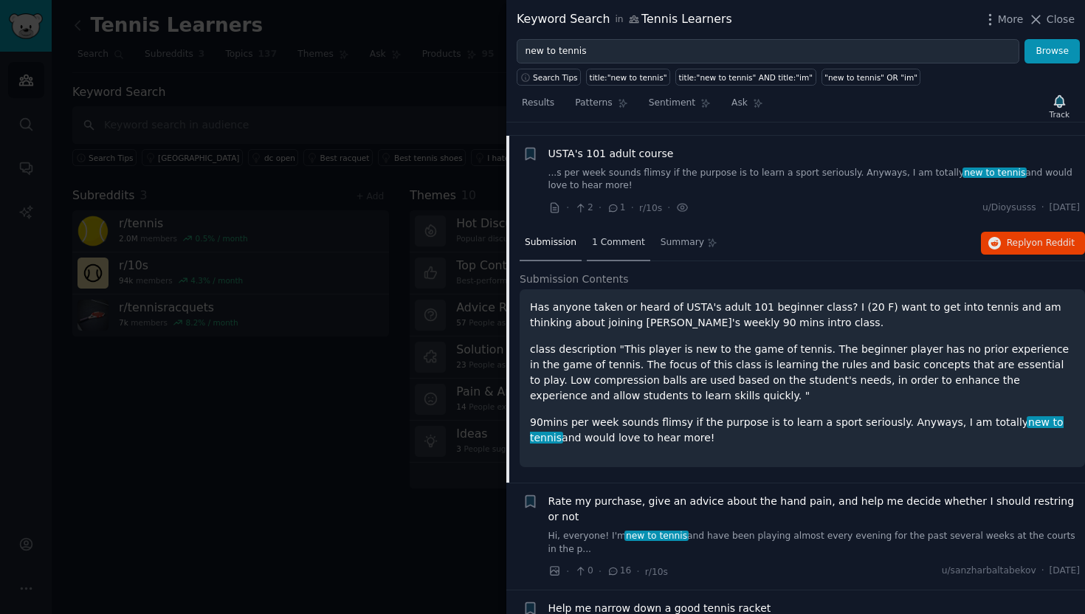
click at [625, 236] on span "1 Comment" at bounding box center [618, 242] width 53 height 13
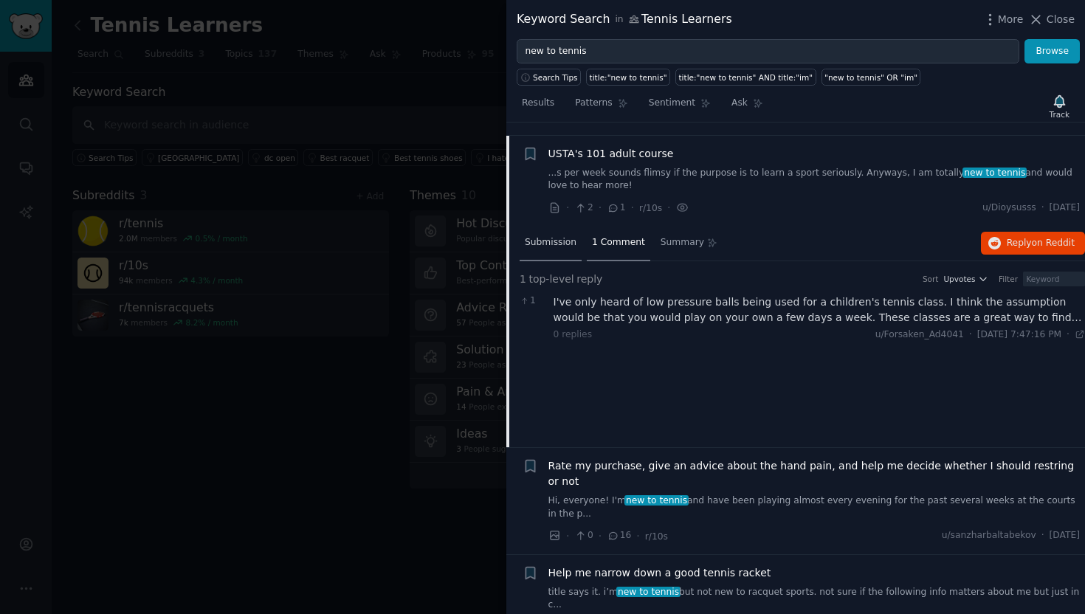
click at [552, 236] on span "Submission" at bounding box center [551, 242] width 52 height 13
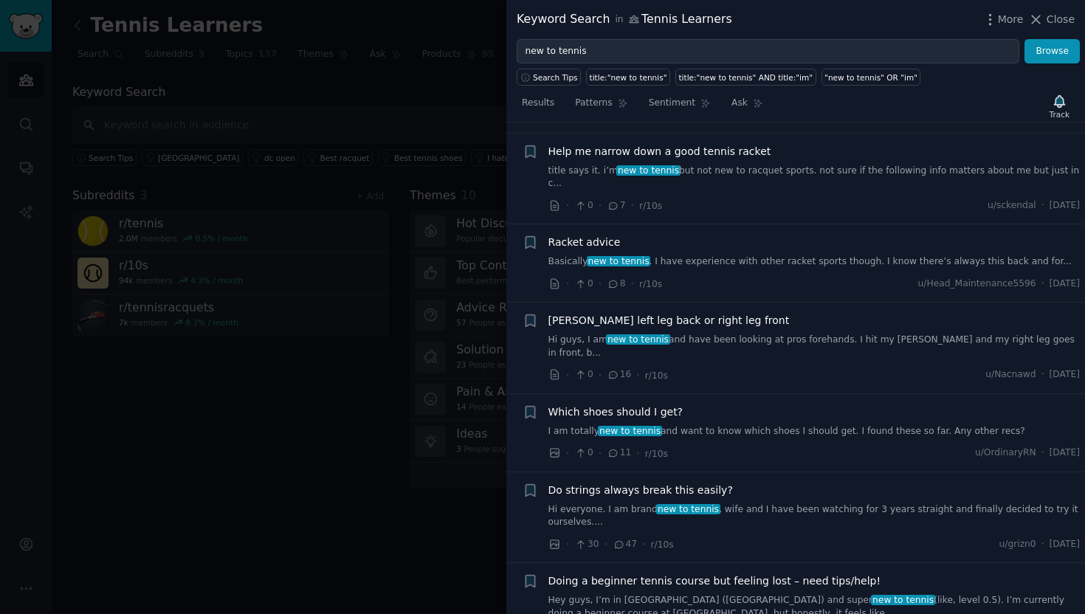
scroll to position [1861, 0]
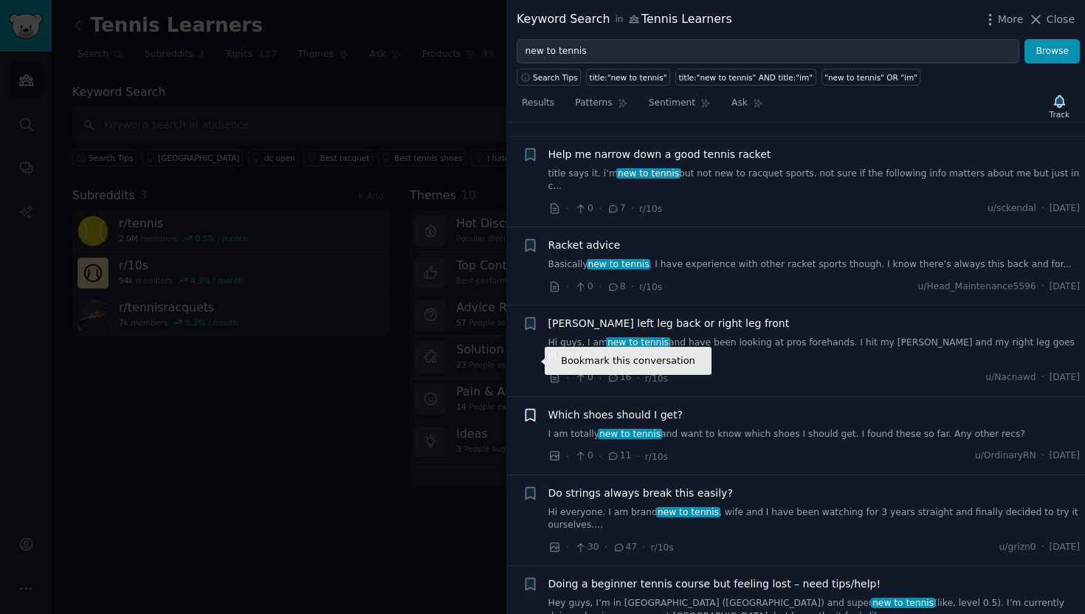
click at [532, 409] on icon "button" at bounding box center [530, 415] width 9 height 12
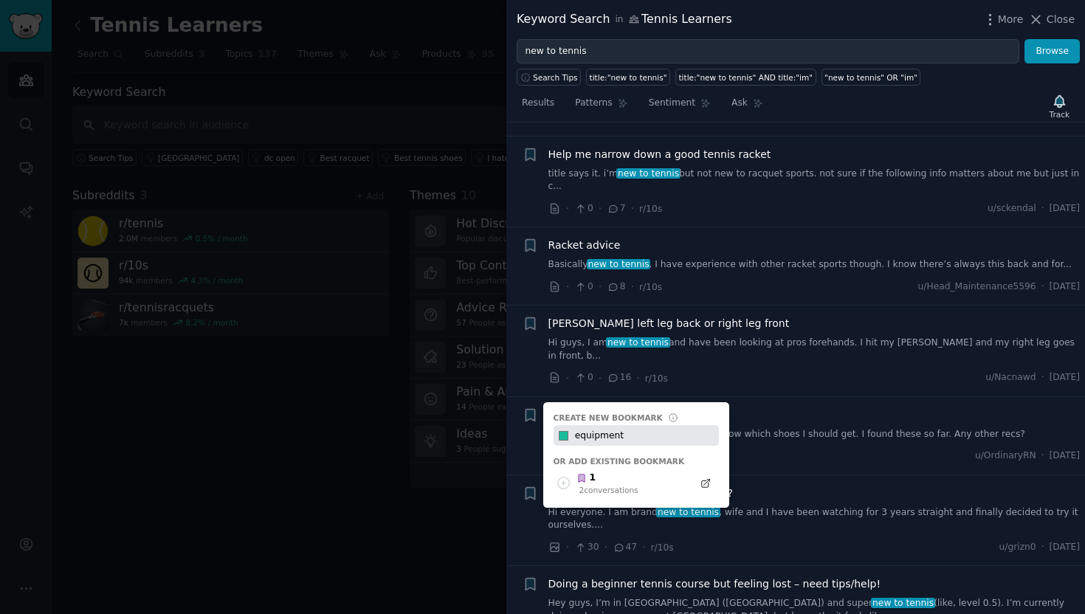
type input "equipment"
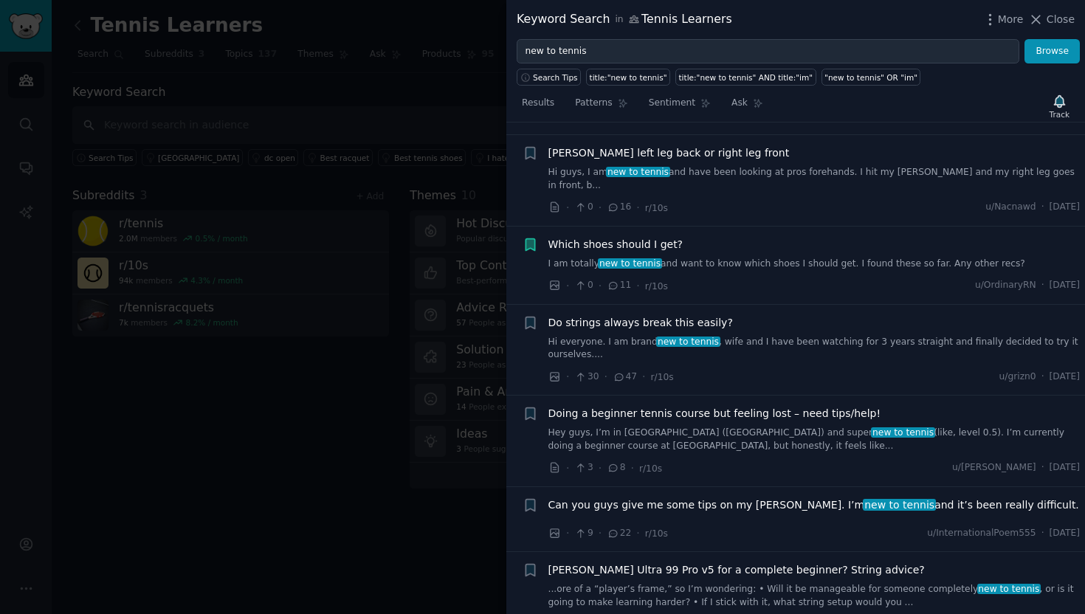
scroll to position [2056, 0]
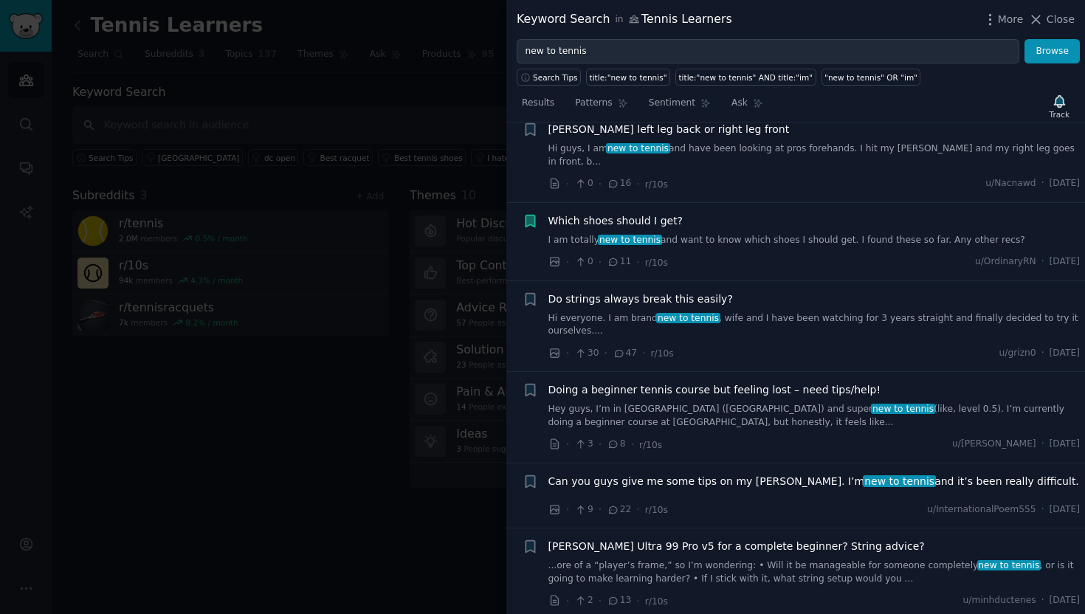
click at [659, 403] on link "Hey guys, I’m in [GEOGRAPHIC_DATA] (Aus) and super new to tennis (like, level 0…" at bounding box center [815, 416] width 532 height 26
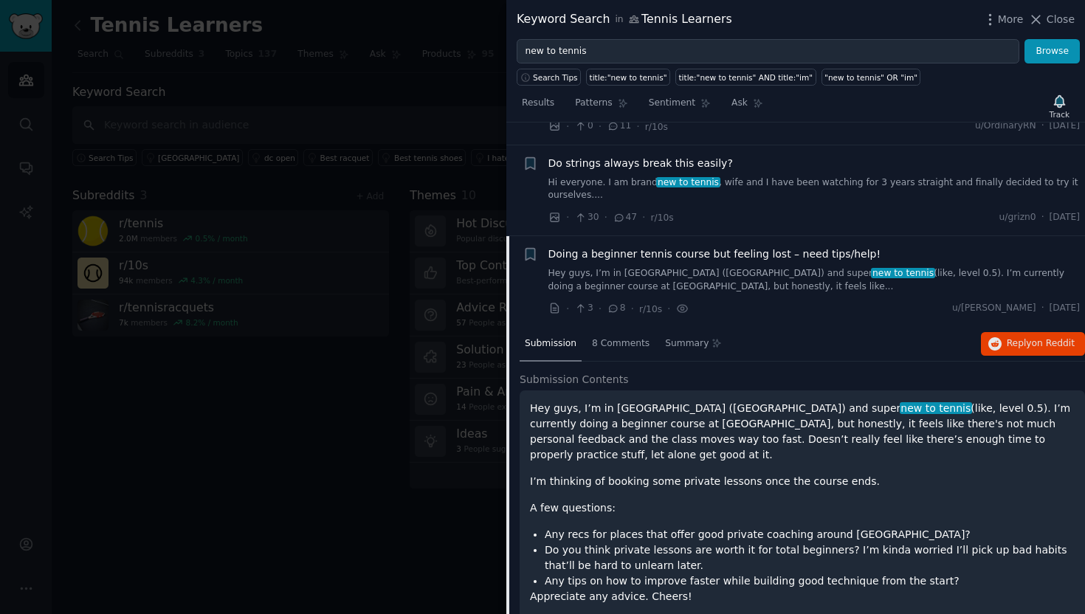
scroll to position [1933, 0]
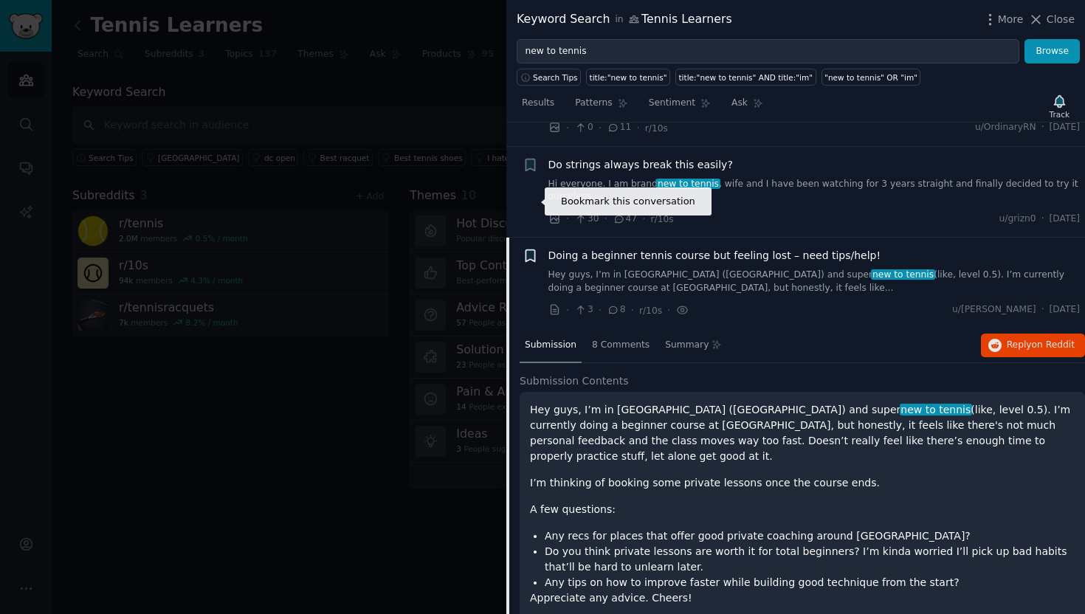
click at [531, 250] on icon "button" at bounding box center [530, 256] width 9 height 12
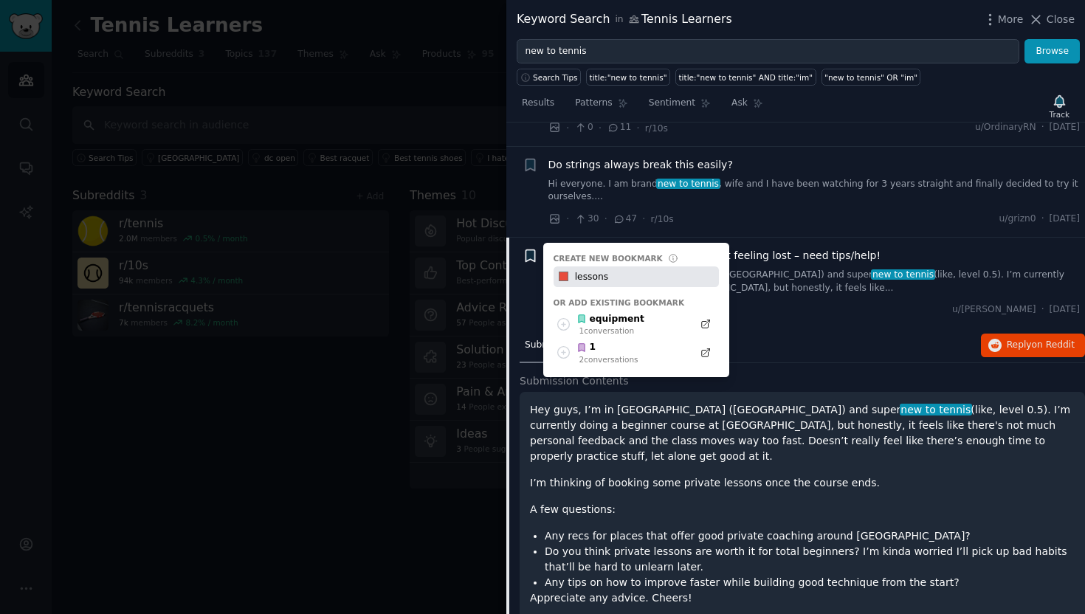
type input "lessons"
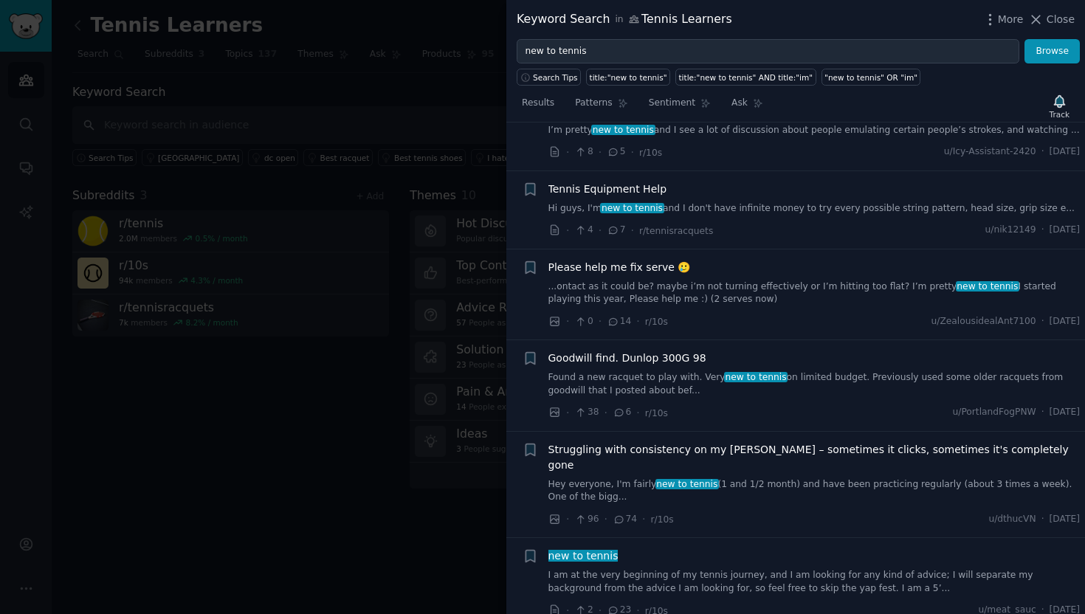
scroll to position [2984, 0]
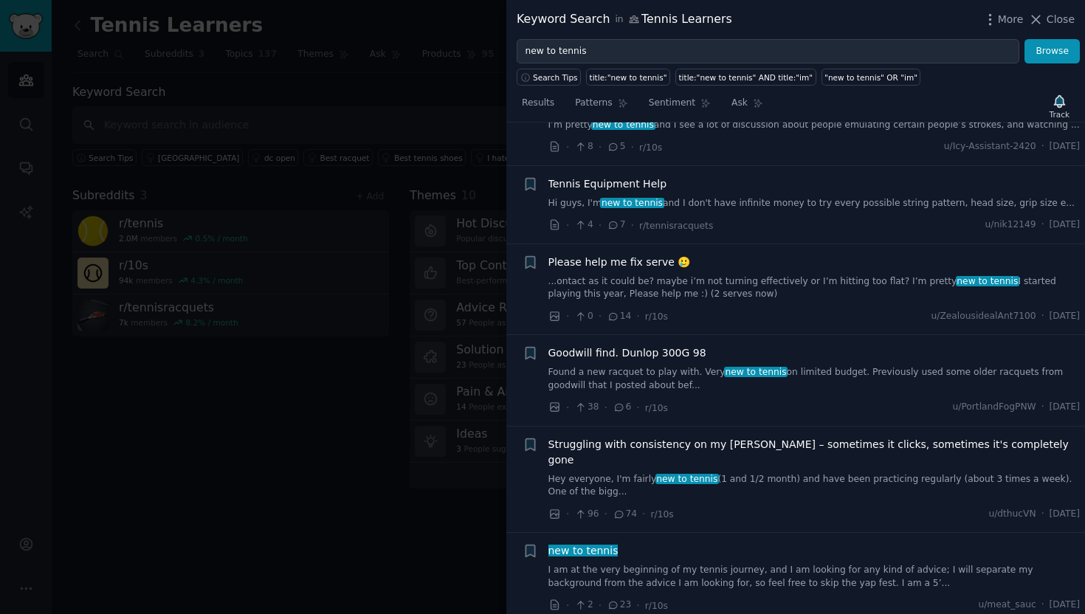
click at [839, 564] on link "I am at the very beginning of my tennis journey, and I am looking for any kind …" at bounding box center [815, 577] width 532 height 26
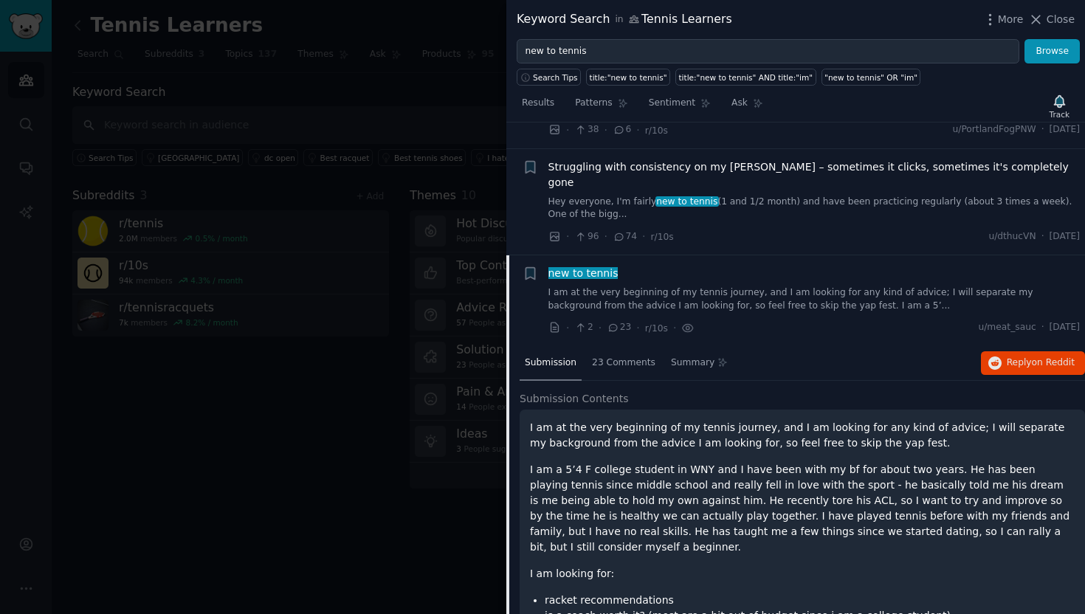
scroll to position [2945, 0]
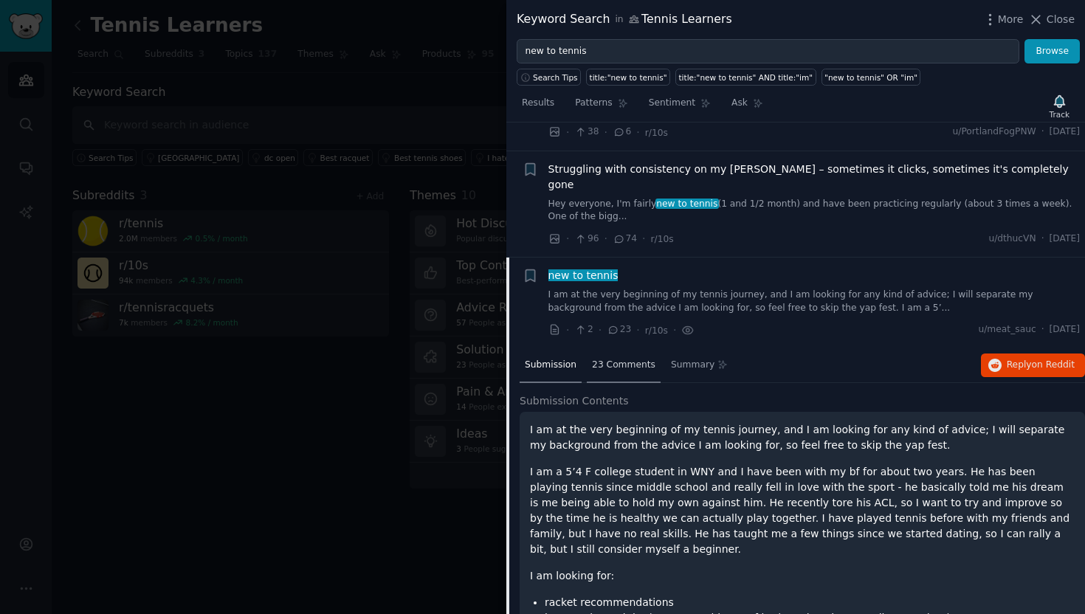
click at [625, 359] on span "23 Comments" at bounding box center [623, 365] width 63 height 13
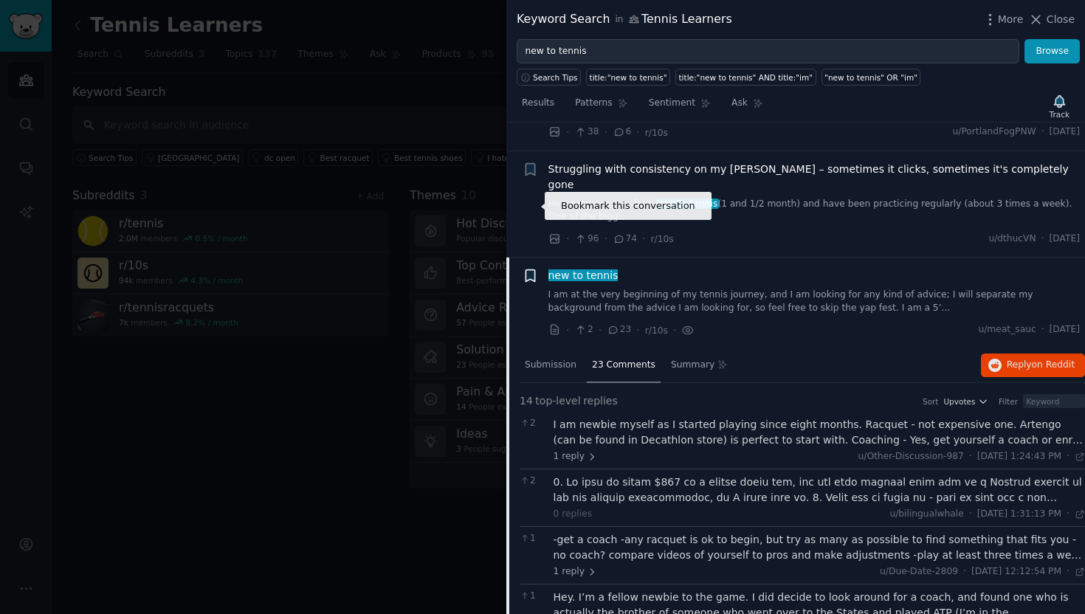
click at [532, 270] on icon "button" at bounding box center [530, 276] width 9 height 12
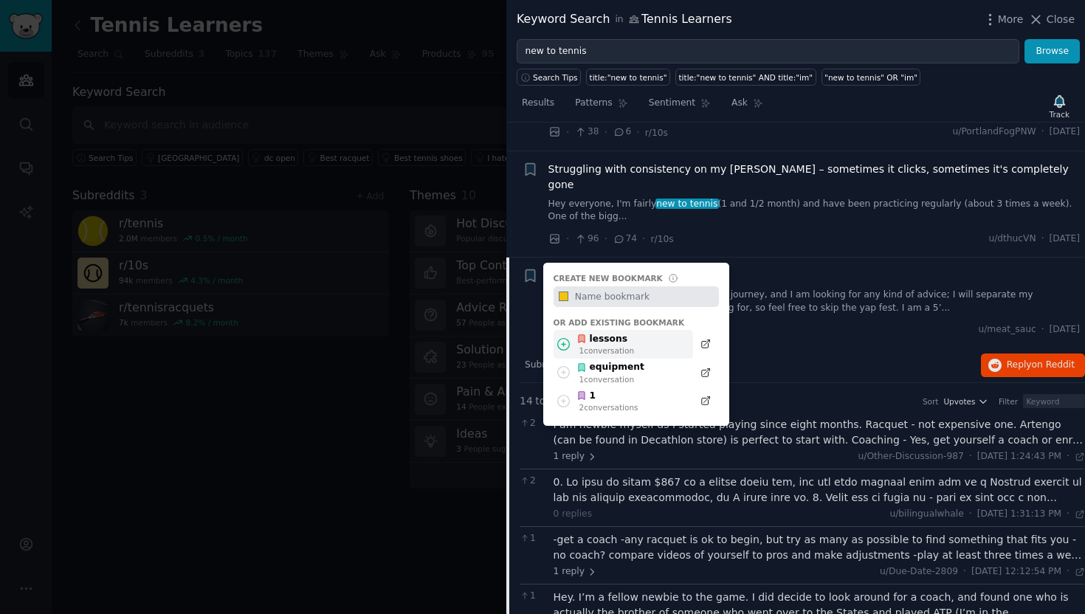
click at [623, 333] on div "lessons" at bounding box center [606, 339] width 58 height 13
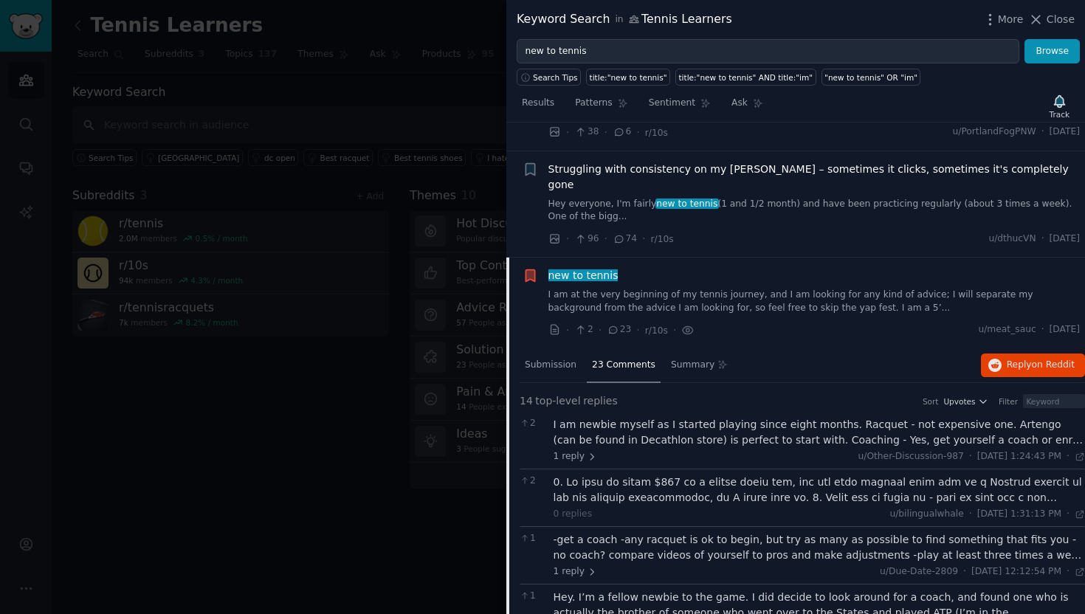
click at [662, 289] on link "I am at the very beginning of my tennis journey, and I am looking for any kind …" at bounding box center [815, 302] width 532 height 26
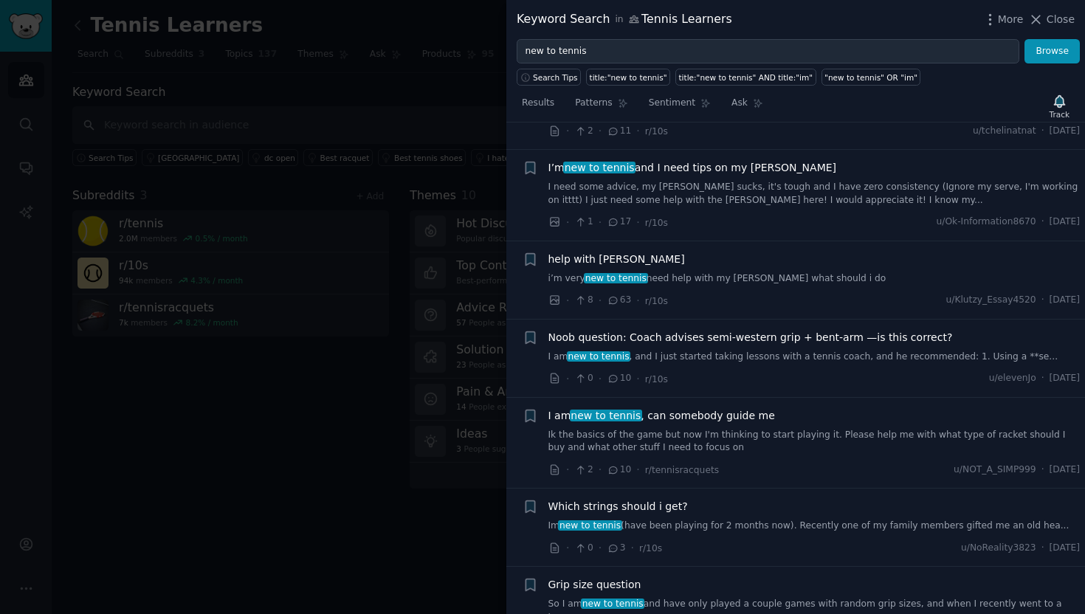
scroll to position [3317, 0]
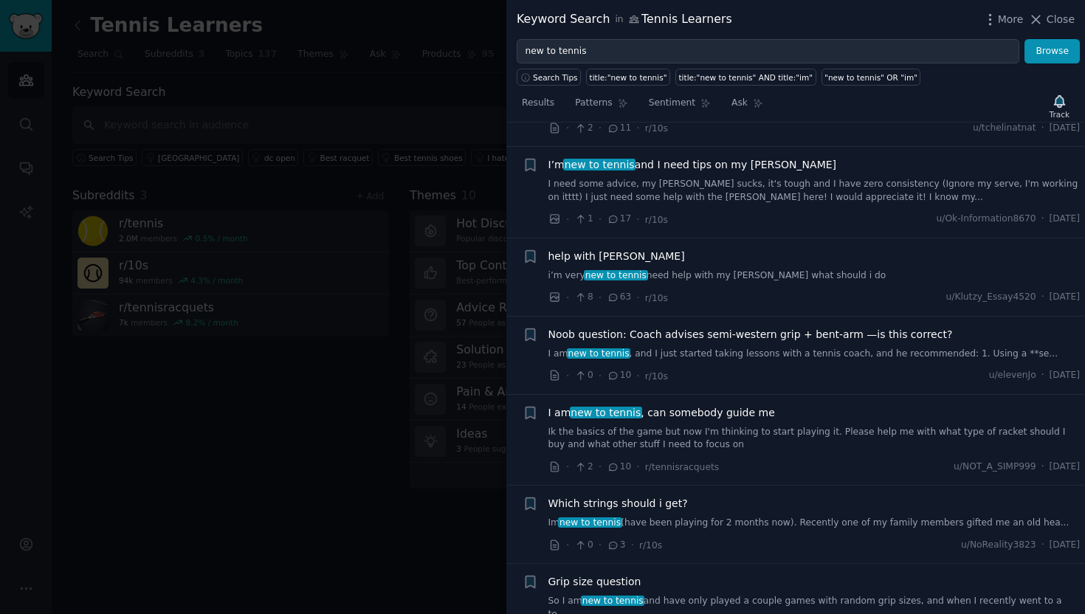
click at [728, 405] on div "I am new to tennis , can somebody guide me Ik the basics of the game but now I'…" at bounding box center [815, 428] width 532 height 47
click at [716, 405] on span "I am new to tennis , can somebody guide me" at bounding box center [662, 413] width 227 height 16
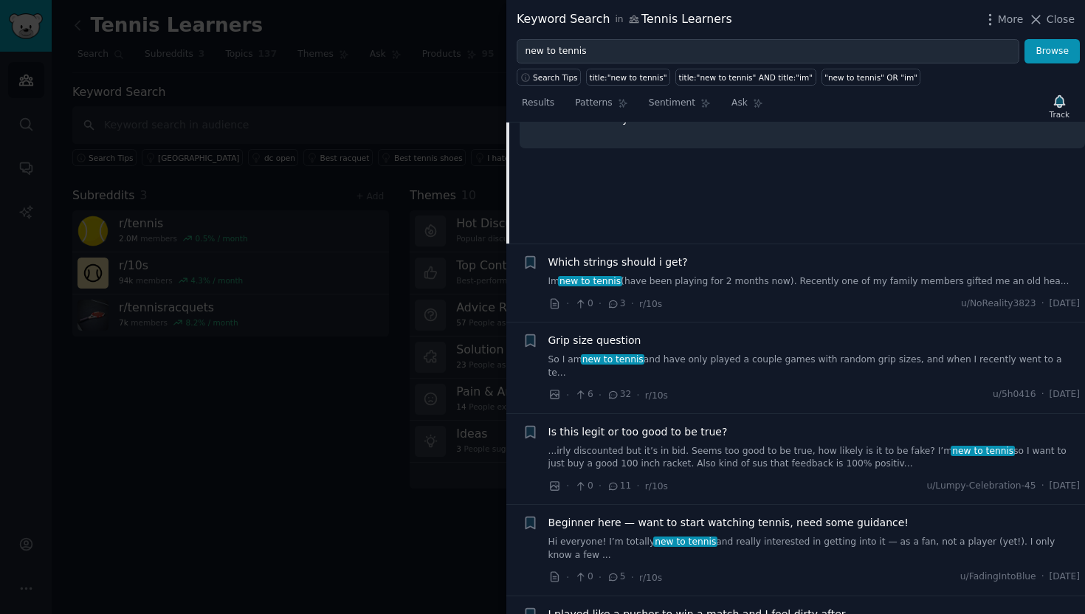
scroll to position [3806, 0]
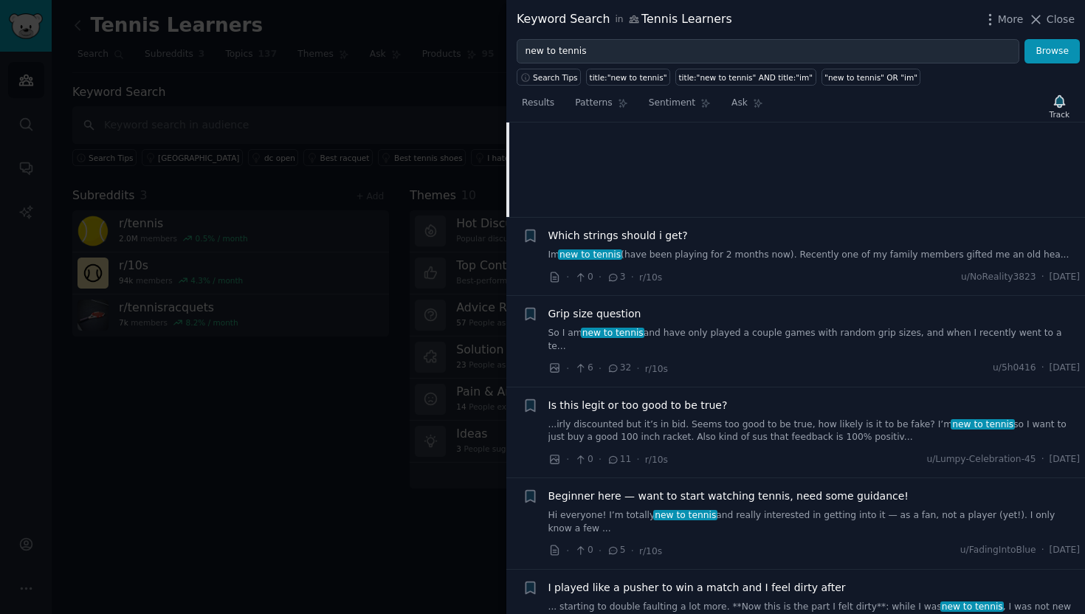
click at [758, 509] on link "Hi everyone! I’m totally new to tennis and really interested in getting into it…" at bounding box center [815, 522] width 532 height 26
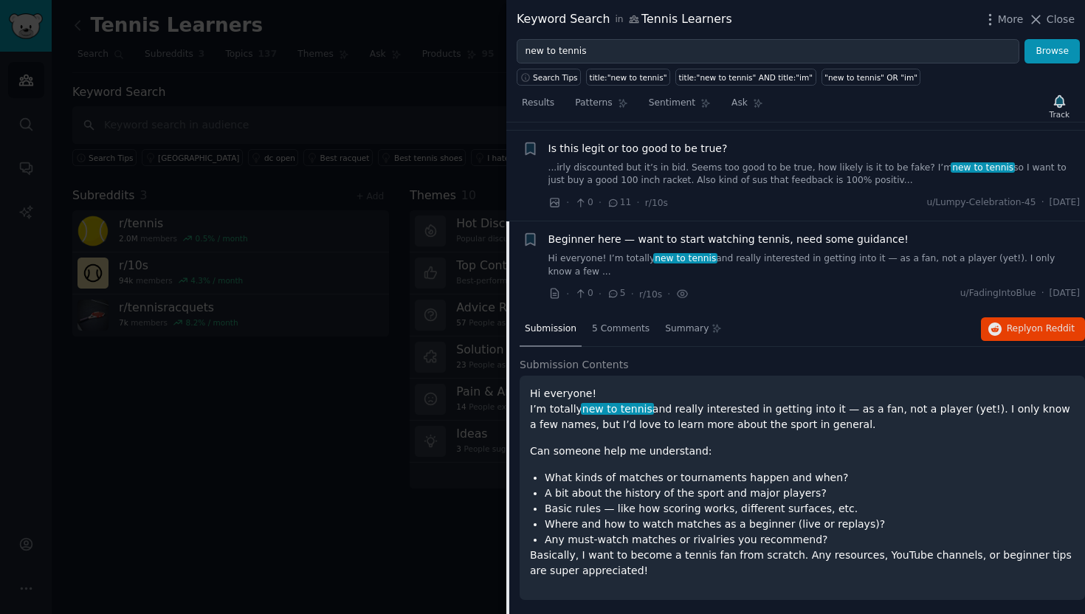
scroll to position [3844, 0]
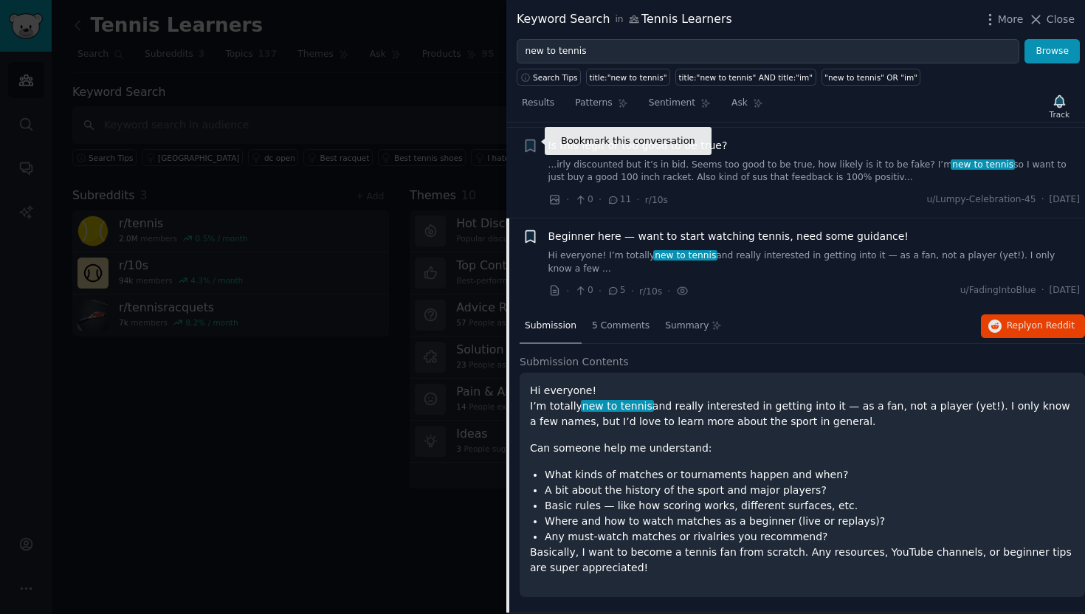
click at [529, 231] on icon "button" at bounding box center [530, 237] width 9 height 12
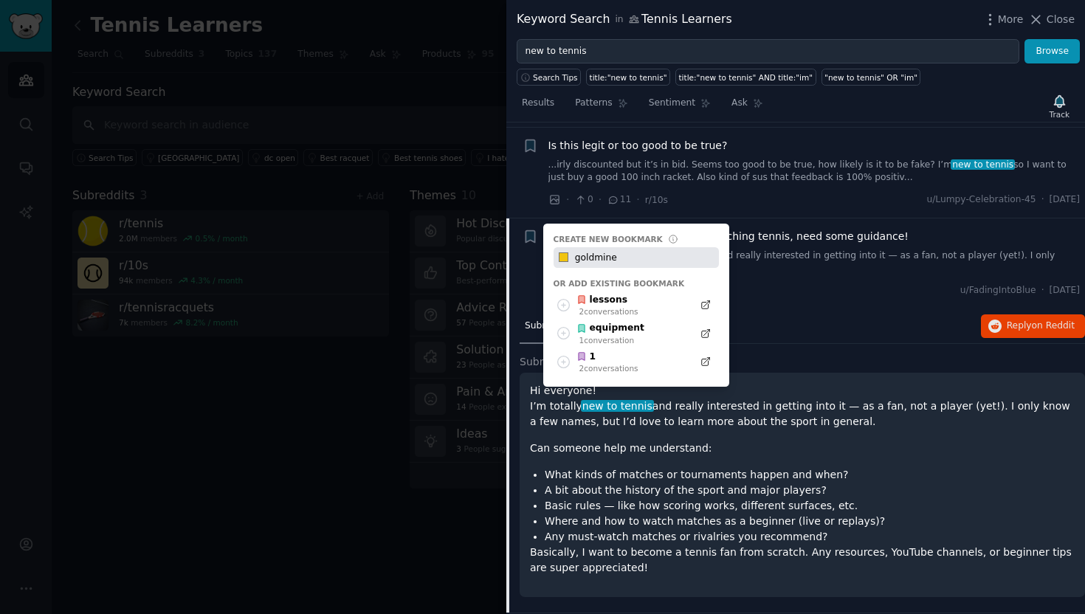
type input "goldmine"
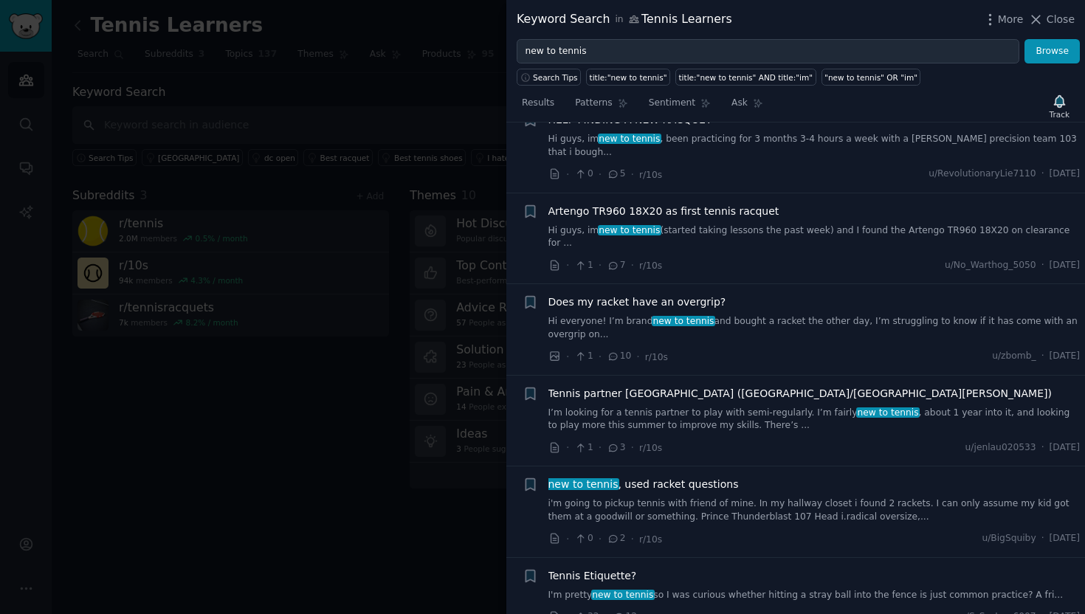
scroll to position [4448, 0]
click at [714, 588] on link "I'm pretty new to tennis so I was curious whether hitting a stray ball into the…" at bounding box center [815, 594] width 532 height 13
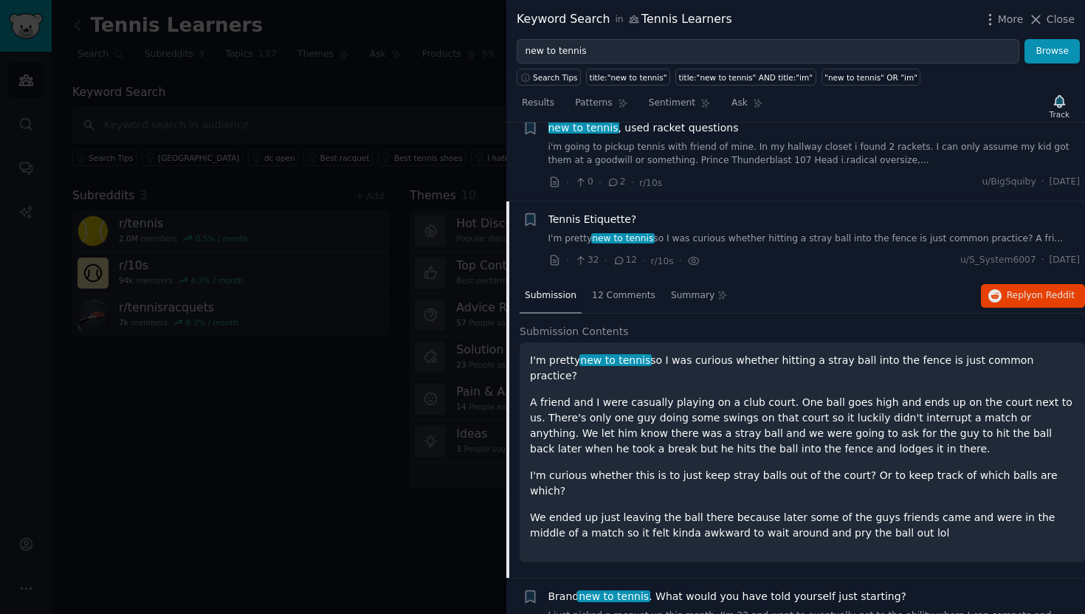
scroll to position [4503, 0]
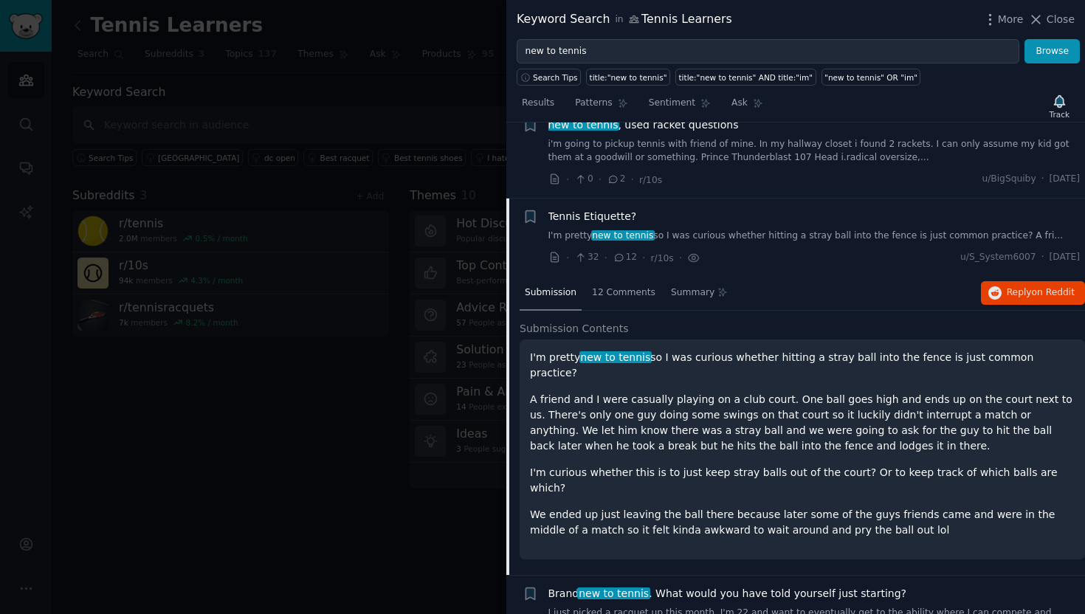
click at [772, 586] on span "Brand new to tennis . What would you have told yourself just starting?" at bounding box center [728, 594] width 359 height 16
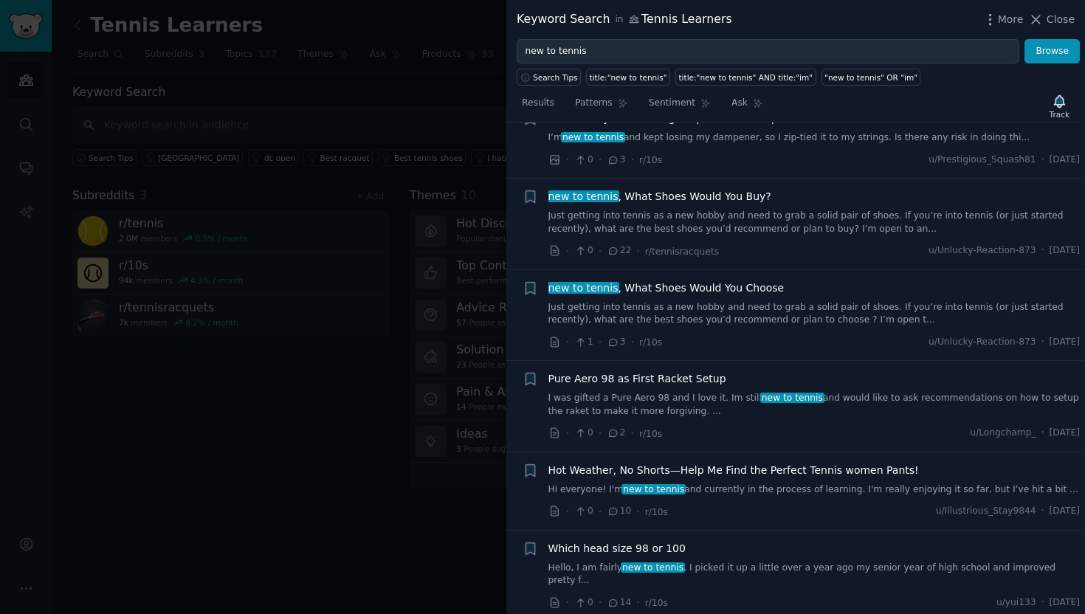
scroll to position [5654, 0]
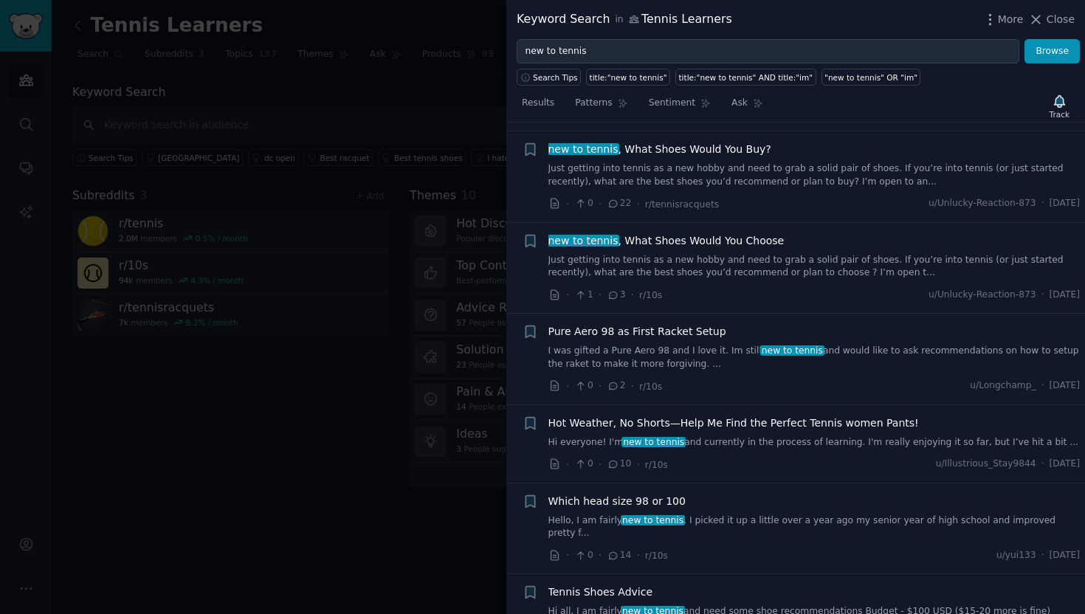
click at [720, 605] on link "Hi all, I am fairly new to tennis and need some shoe recommendations Budget - $…" at bounding box center [815, 618] width 532 height 26
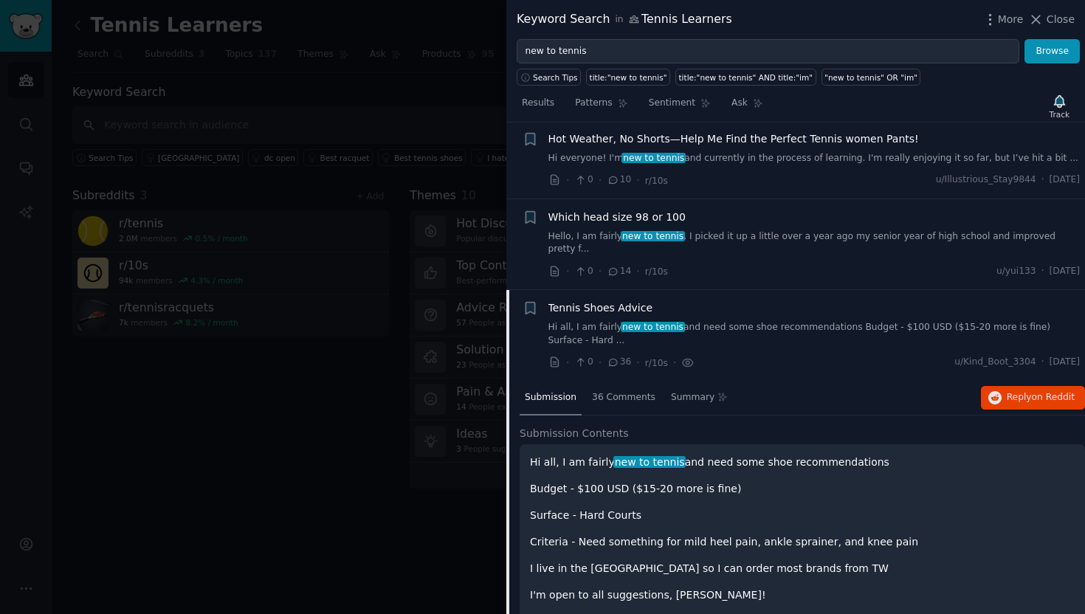
scroll to position [5737, 0]
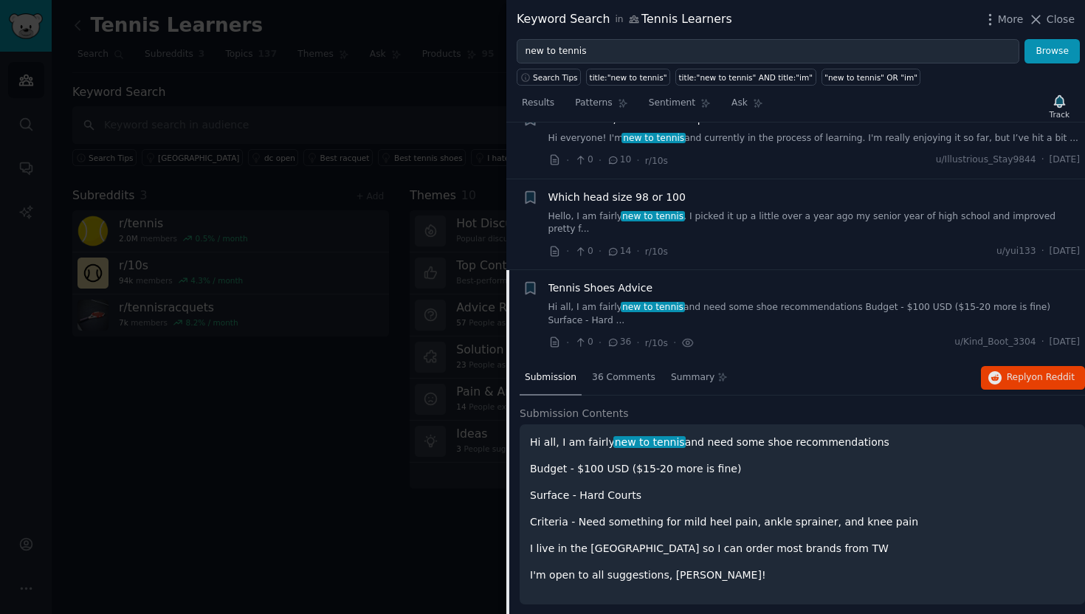
click at [857, 270] on li "+ Tennis Shoes Advice Hi all, I am fairly new to tennis and need some shoe reco…" at bounding box center [795, 315] width 579 height 91
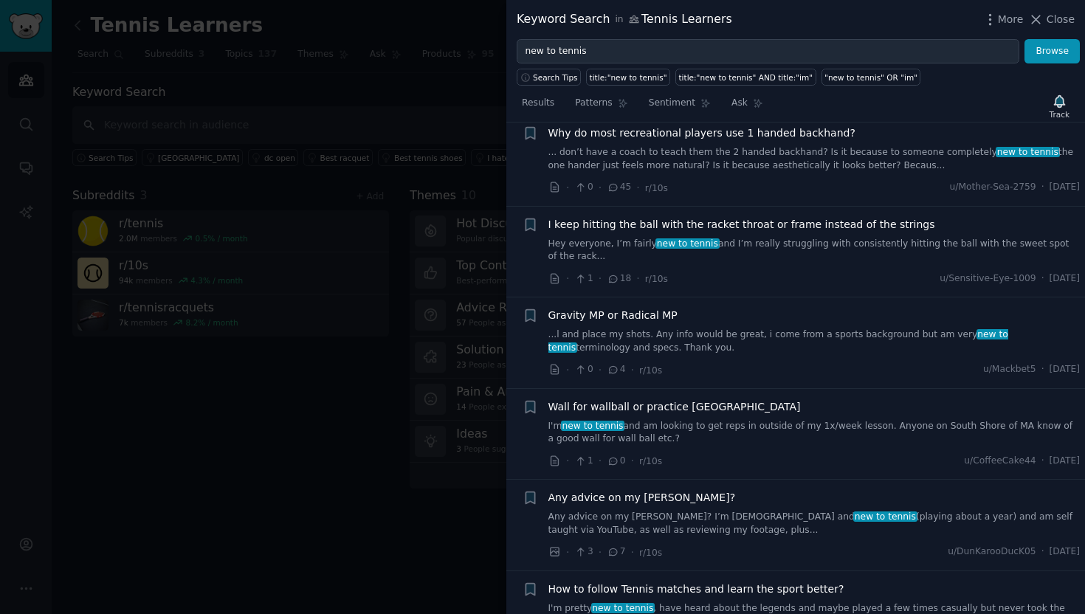
scroll to position [6674, 0]
click at [791, 580] on span "How to follow Tennis matches and learn the sport better?" at bounding box center [697, 588] width 296 height 16
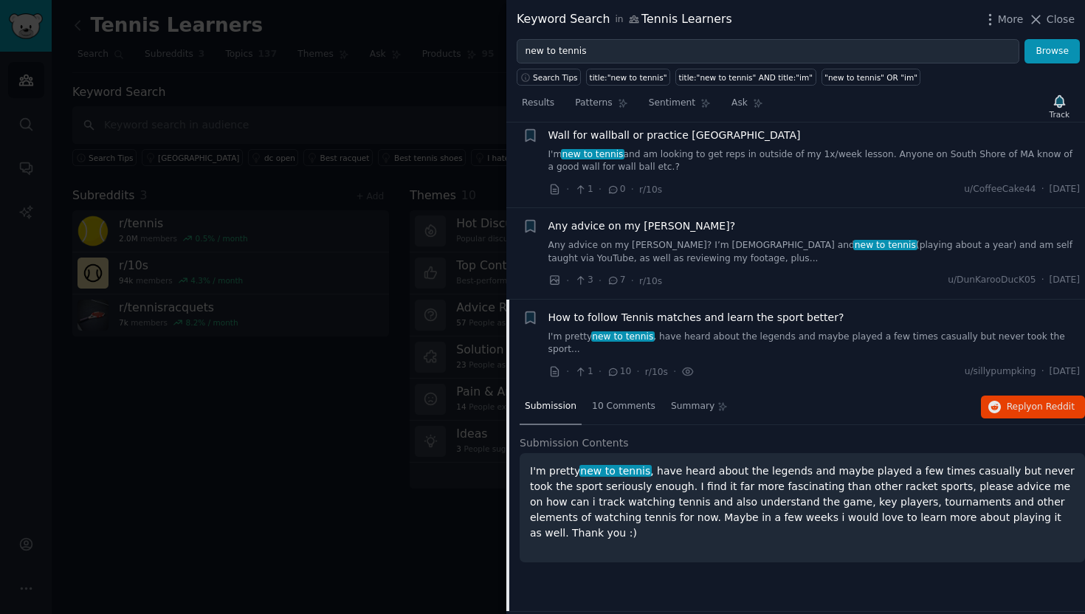
scroll to position [6701, 0]
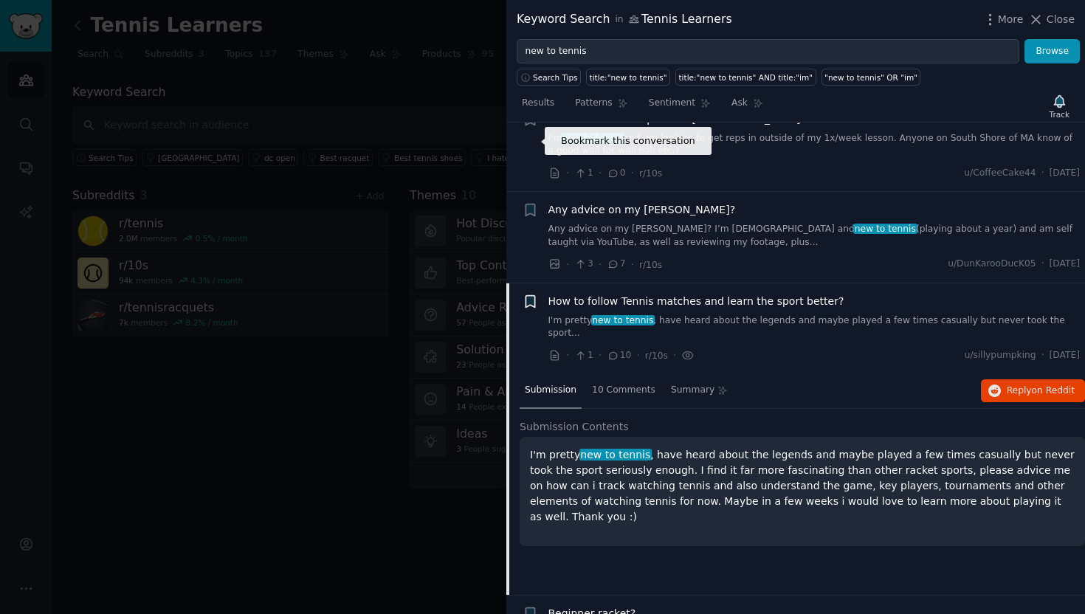
click at [529, 295] on icon "button" at bounding box center [530, 301] width 9 height 12
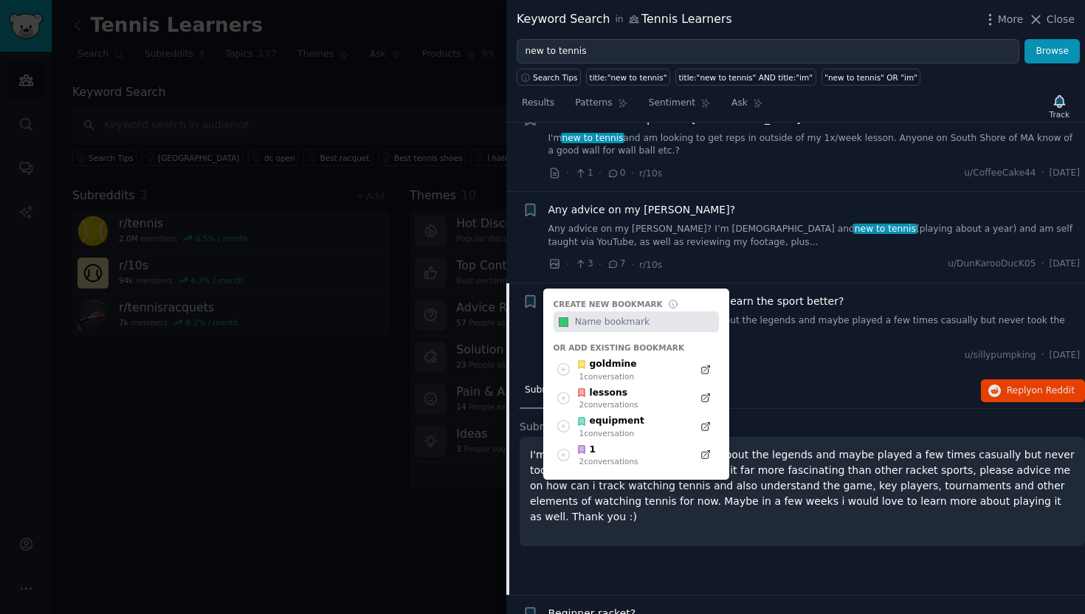
click at [591, 312] on input "text" at bounding box center [645, 322] width 146 height 21
type input "s"
type input "watcher"
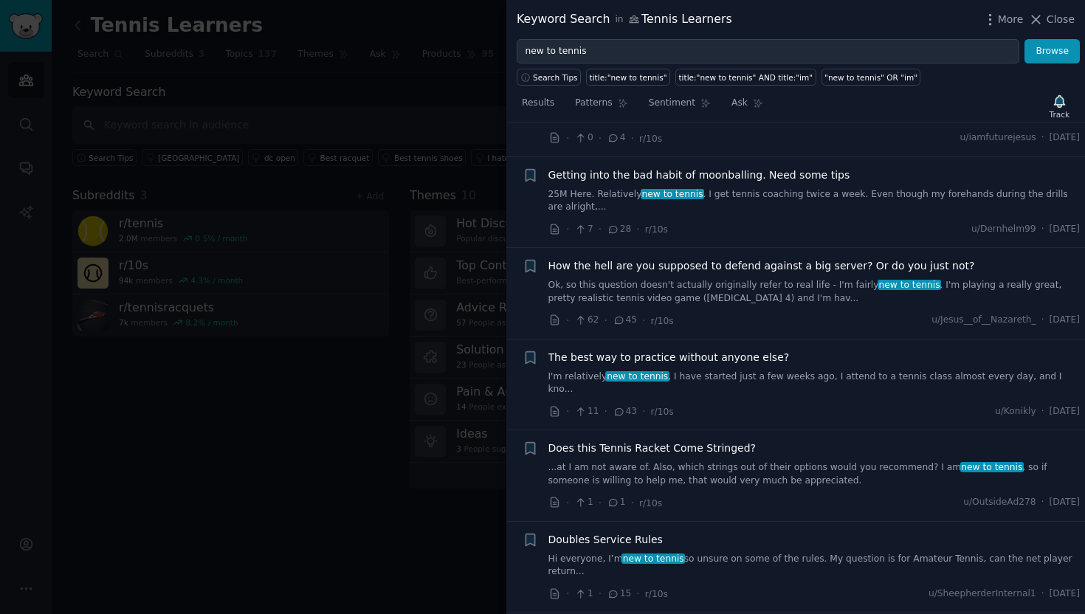
scroll to position [8215, 0]
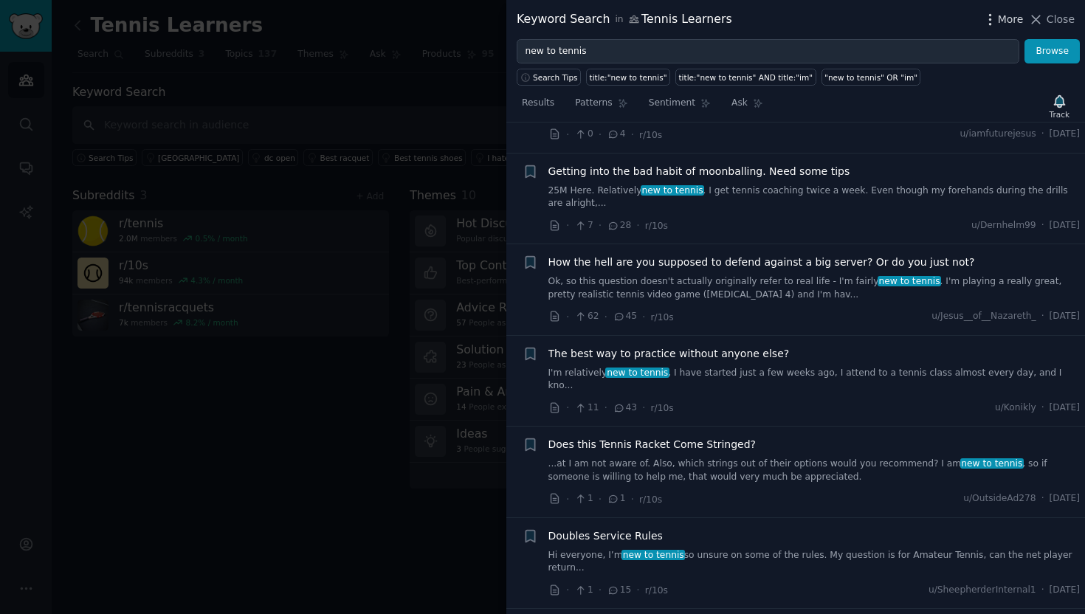
click at [1001, 17] on span "More" at bounding box center [1011, 20] width 26 height 16
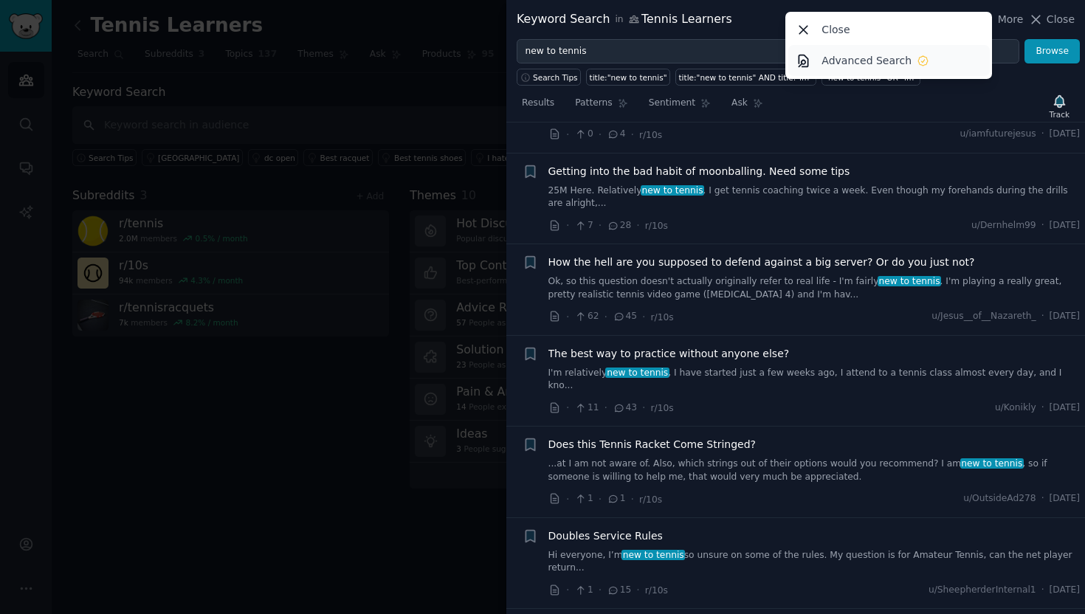
click at [840, 63] on p "Advanced Search" at bounding box center [867, 61] width 90 height 16
